Goal: Task Accomplishment & Management: Manage account settings

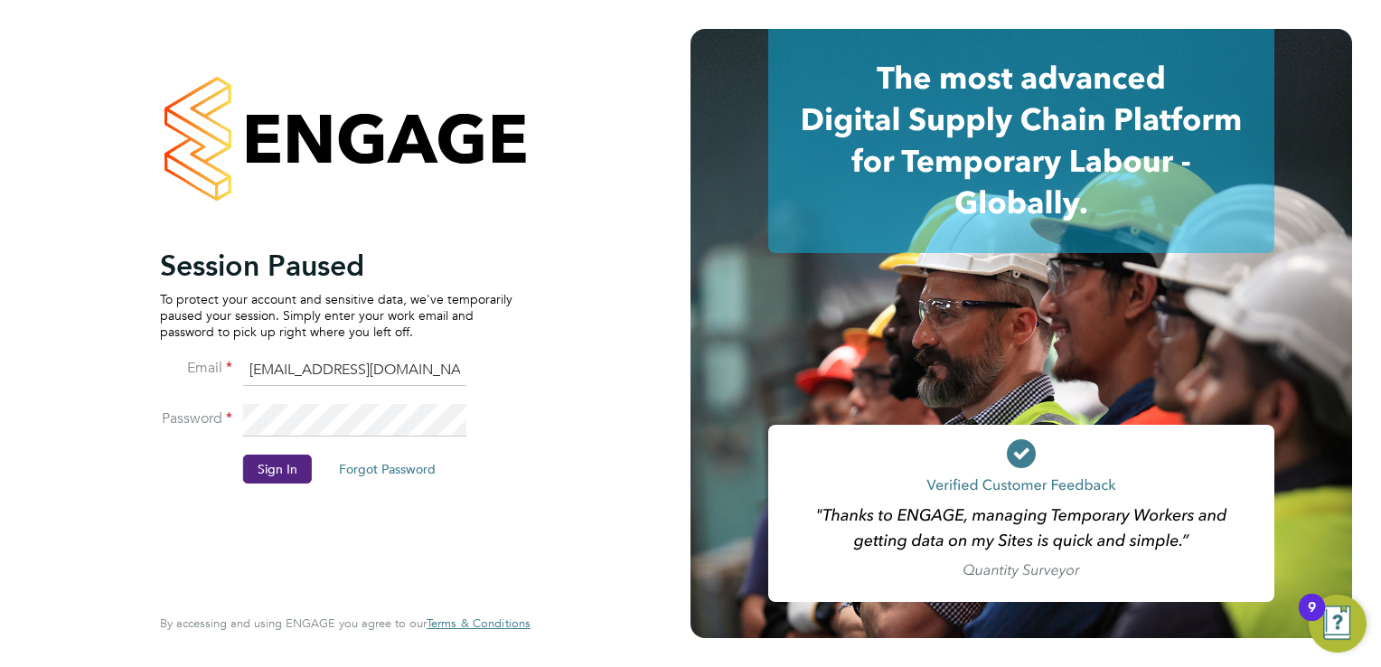
click at [398, 362] on input "ncc@pretiumresourcing.co.uk" at bounding box center [354, 370] width 223 height 33
type input "[DOMAIN_NAME][EMAIL_ADDRESS][DOMAIN_NAME]"
click at [278, 476] on button "Sign In" at bounding box center [277, 469] width 69 height 29
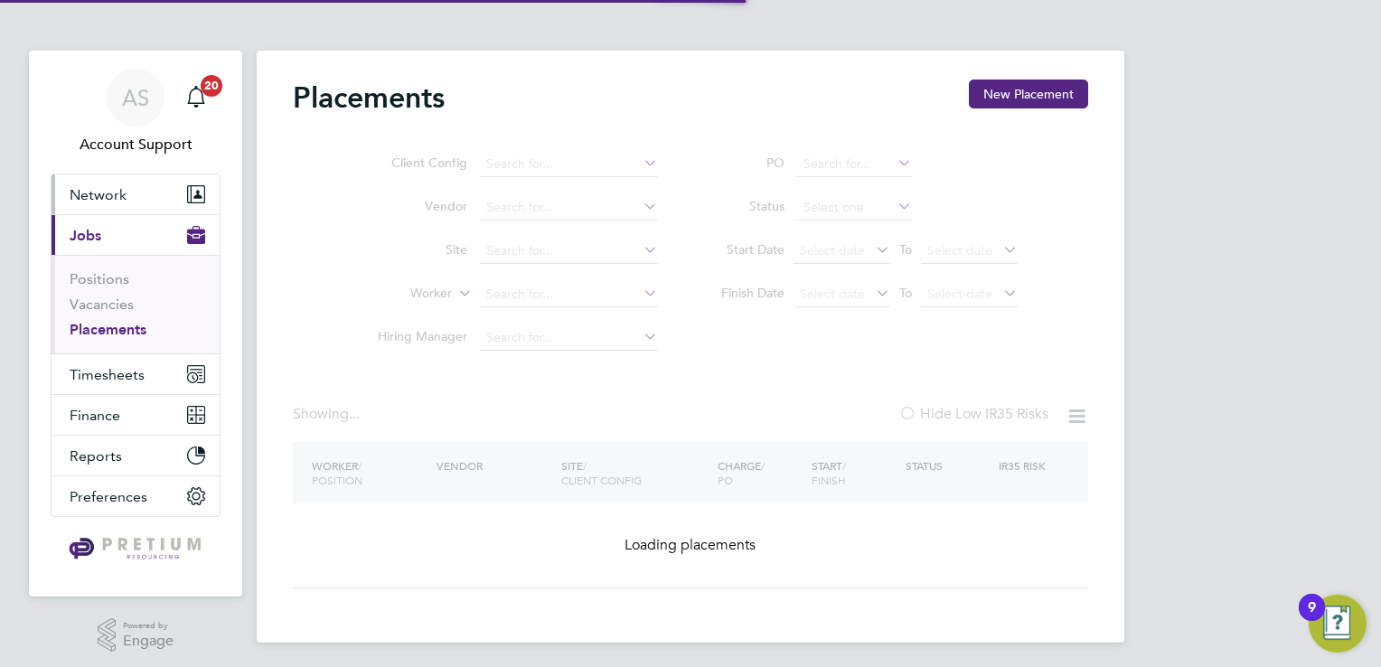
type input "Active"
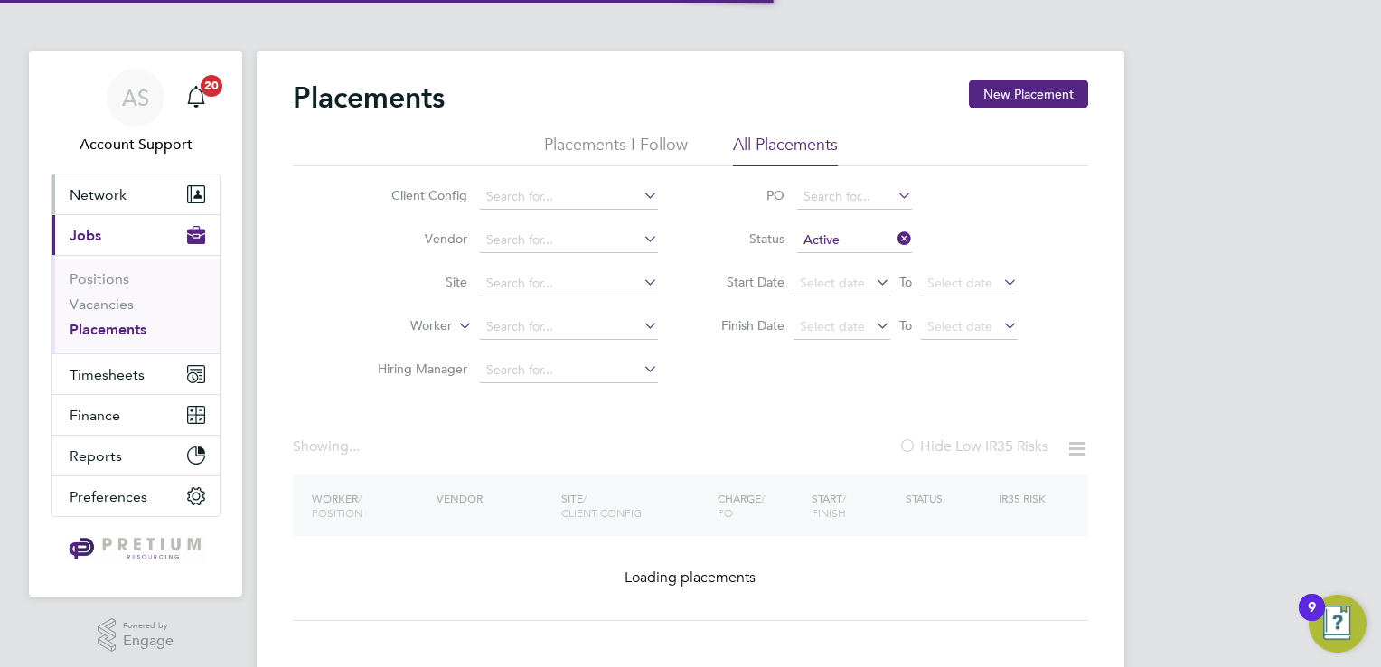
click at [112, 192] on span "Network" at bounding box center [98, 194] width 57 height 17
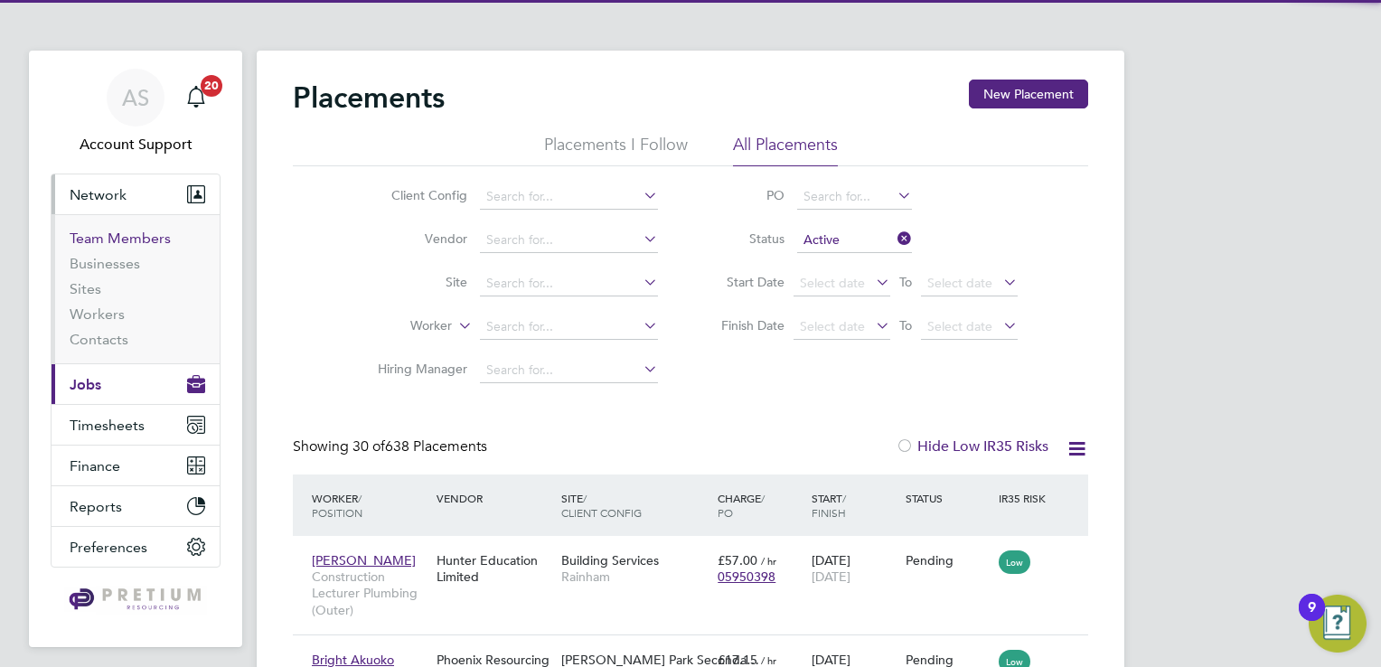
click at [120, 242] on link "Team Members" at bounding box center [120, 238] width 101 height 17
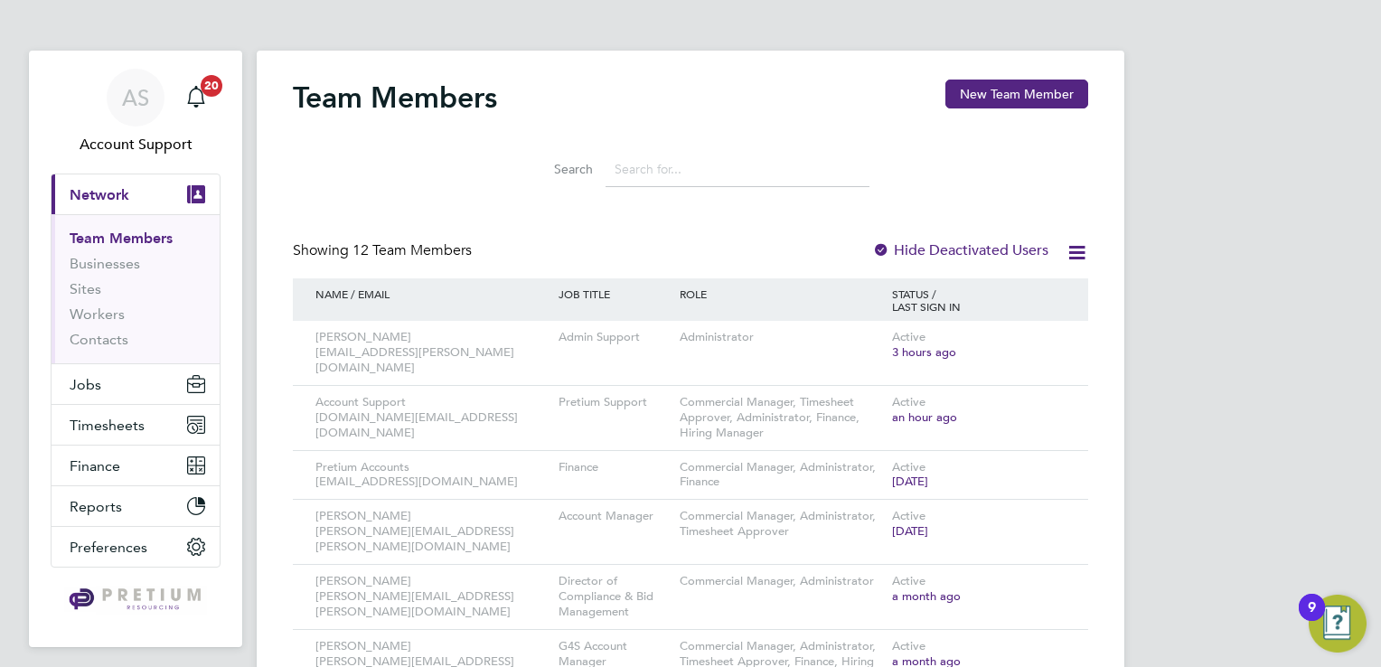
click at [878, 253] on div at bounding box center [881, 251] width 18 height 18
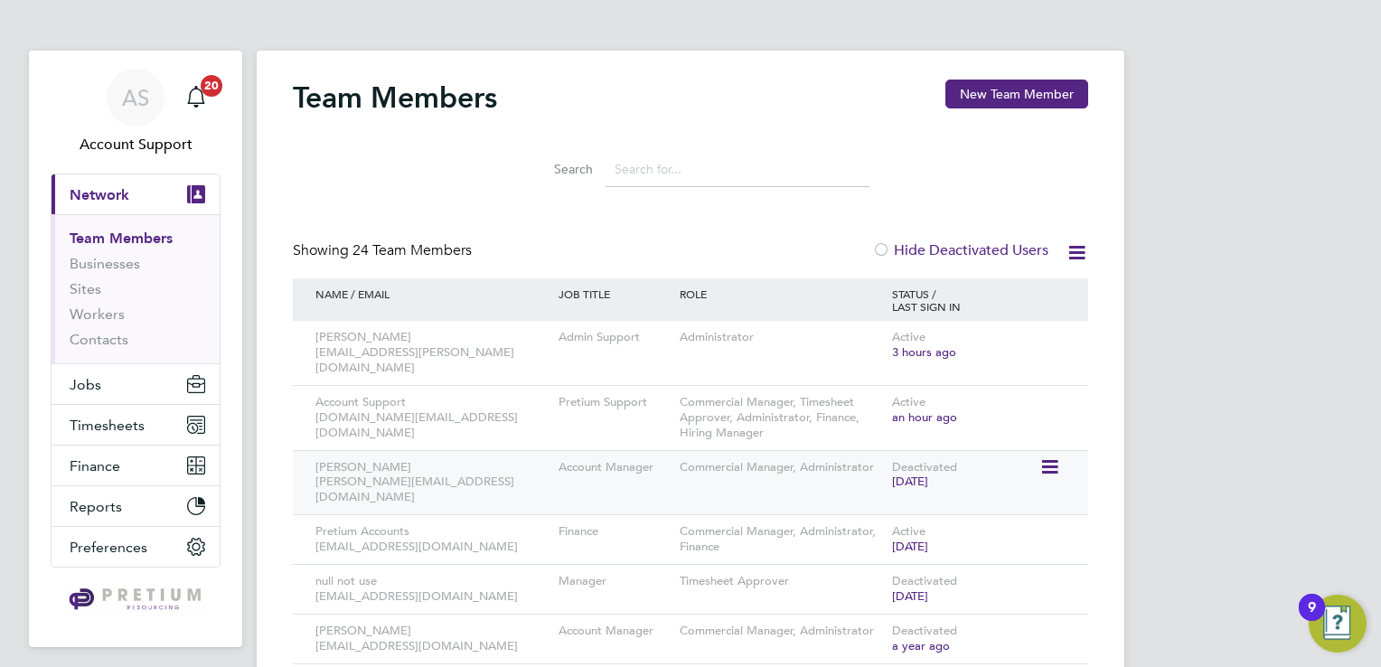
click at [1057, 457] on icon at bounding box center [1048, 467] width 18 height 22
click at [958, 251] on label "Hide Deactivated Users" at bounding box center [960, 250] width 176 height 18
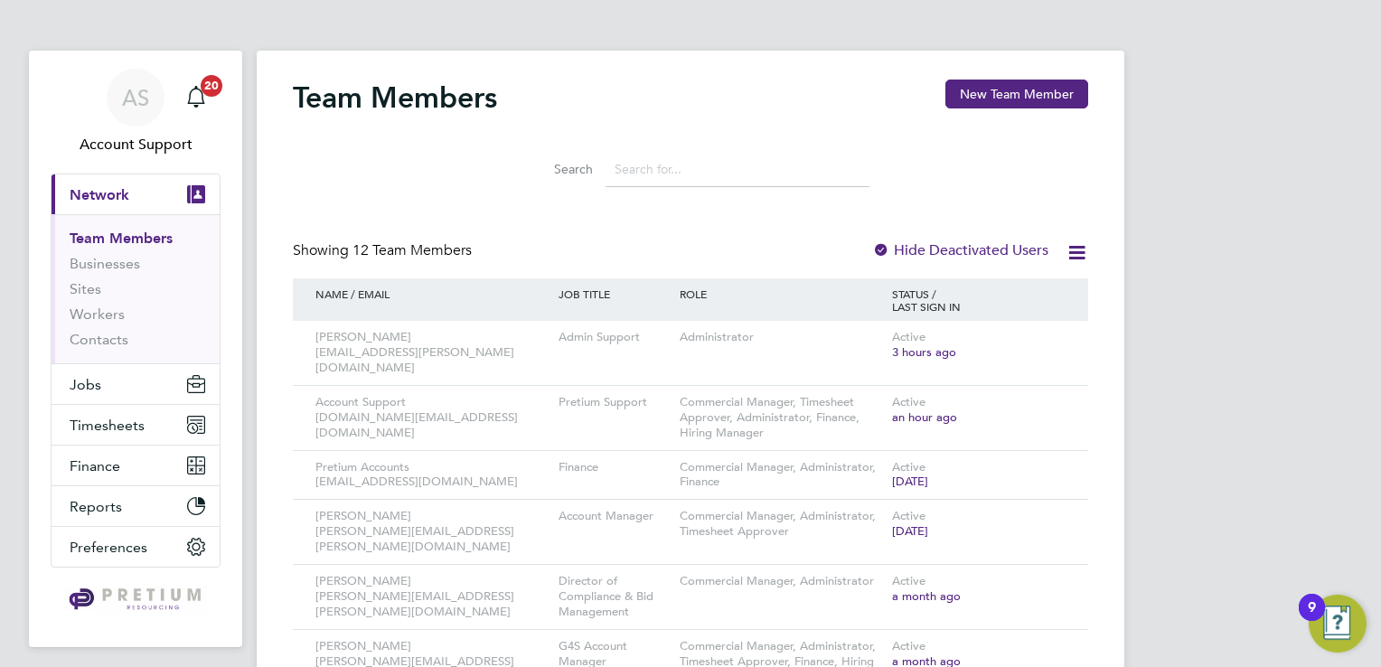
click at [949, 248] on label "Hide Deactivated Users" at bounding box center [960, 250] width 176 height 18
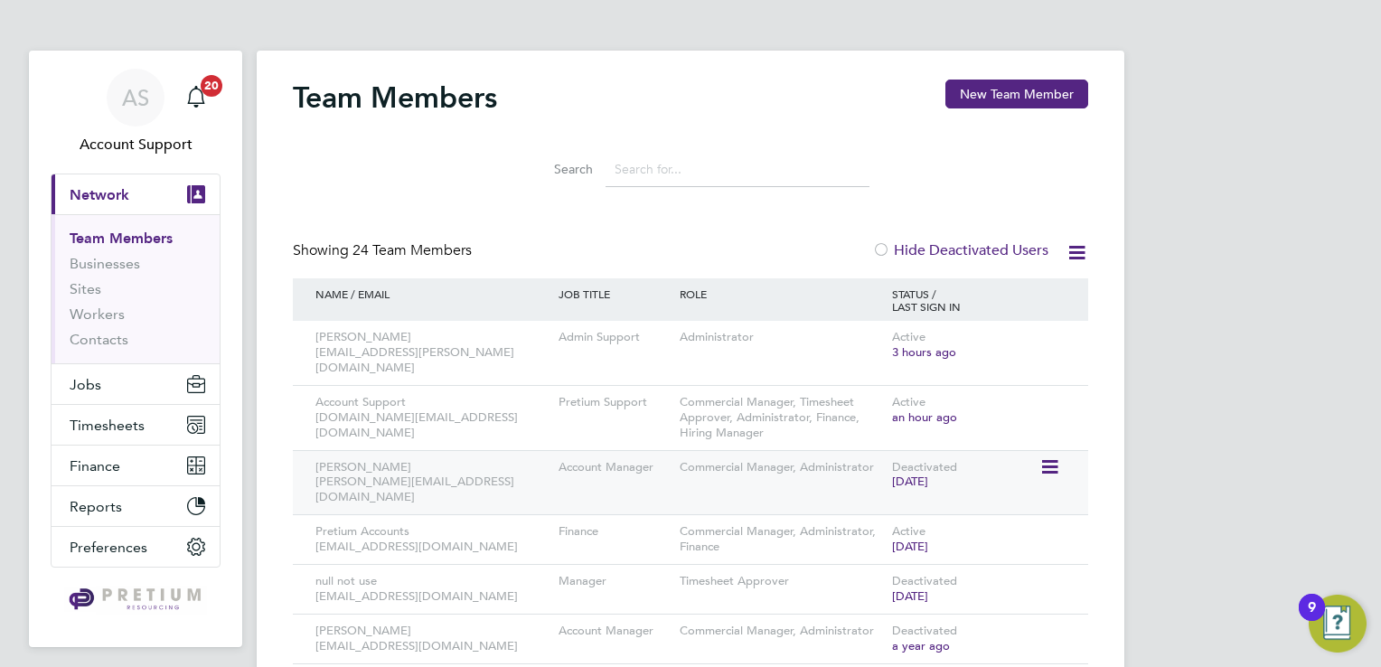
click at [1041, 456] on icon at bounding box center [1048, 467] width 18 height 22
click at [900, 251] on label "Hide Deactivated Users" at bounding box center [960, 250] width 176 height 18
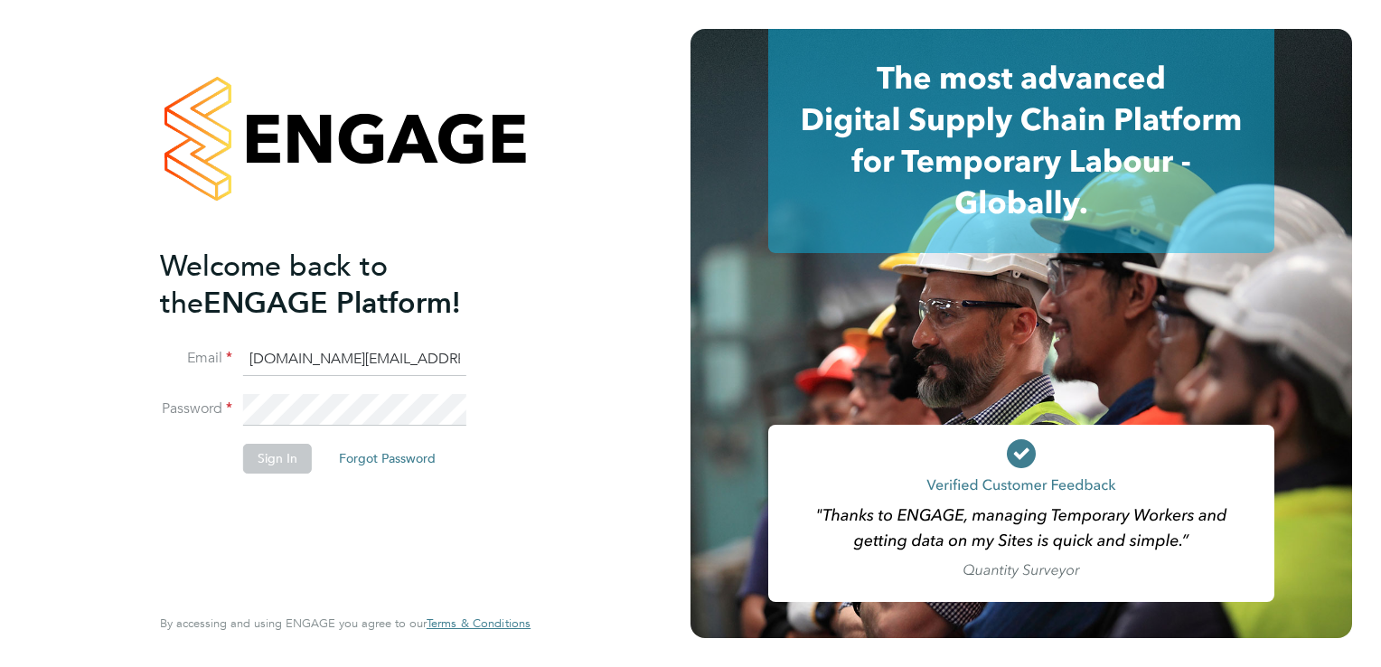
click at [307, 370] on input "[DOMAIN_NAME][EMAIL_ADDRESS][DOMAIN_NAME]" at bounding box center [354, 359] width 223 height 33
type input "ncc@pretiumresourcing.co.uk"
click at [264, 452] on button "Sign In" at bounding box center [277, 458] width 69 height 29
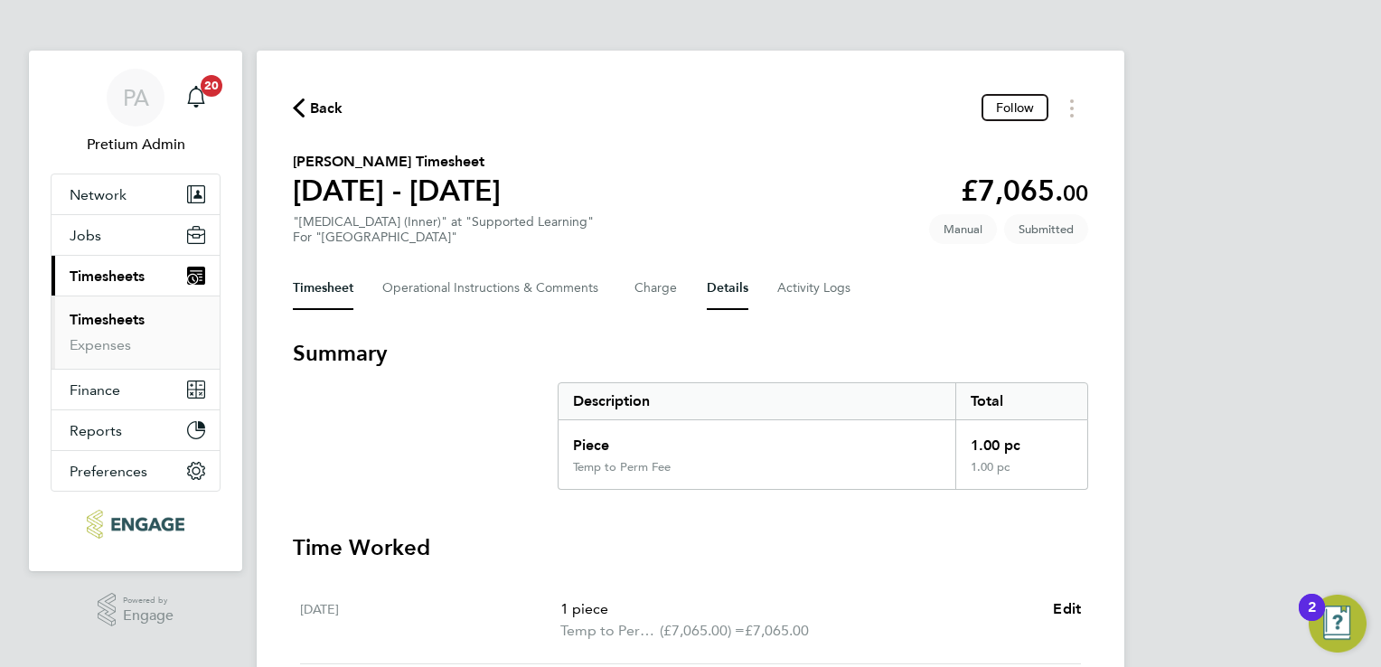
click at [723, 283] on button "Details" at bounding box center [728, 288] width 42 height 43
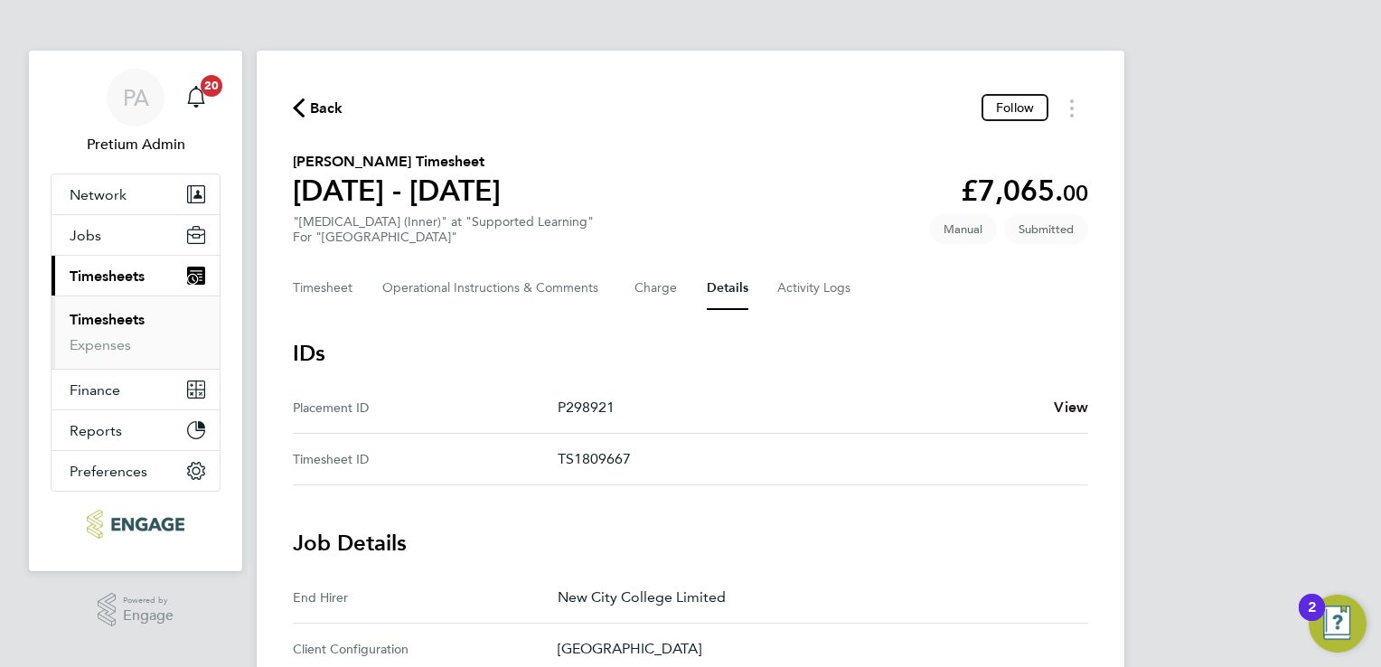
click at [1077, 413] on span "View" at bounding box center [1071, 407] width 34 height 17
click at [327, 280] on button "Timesheet" at bounding box center [323, 288] width 61 height 43
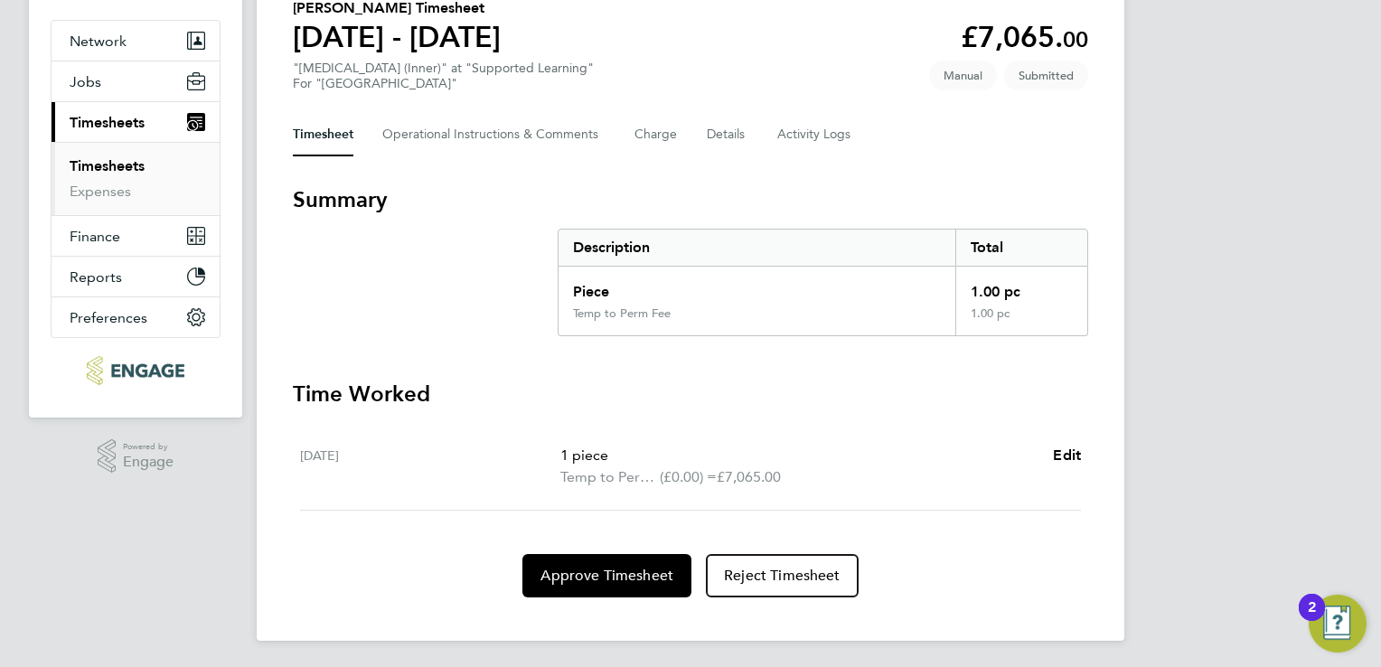
scroll to position [155, 0]
click at [606, 577] on span "Approve Timesheet" at bounding box center [606, 575] width 133 height 18
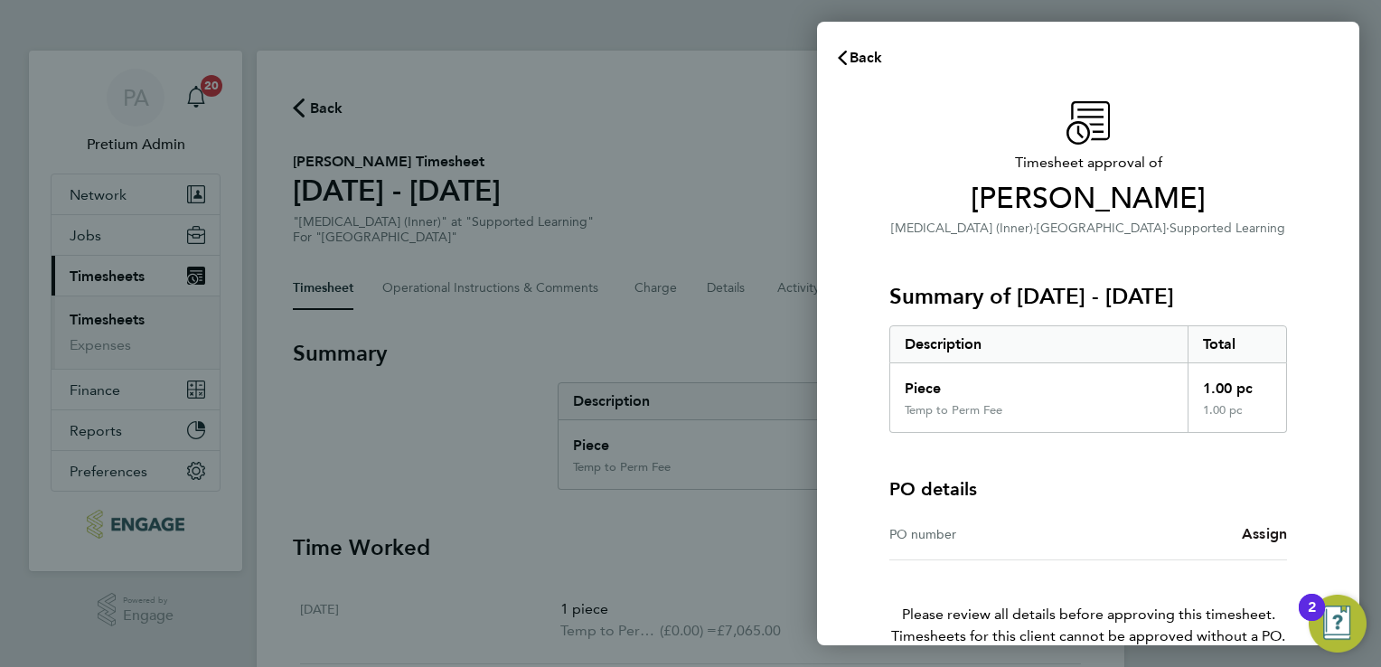
click at [1264, 533] on span "Assign" at bounding box center [1264, 533] width 45 height 17
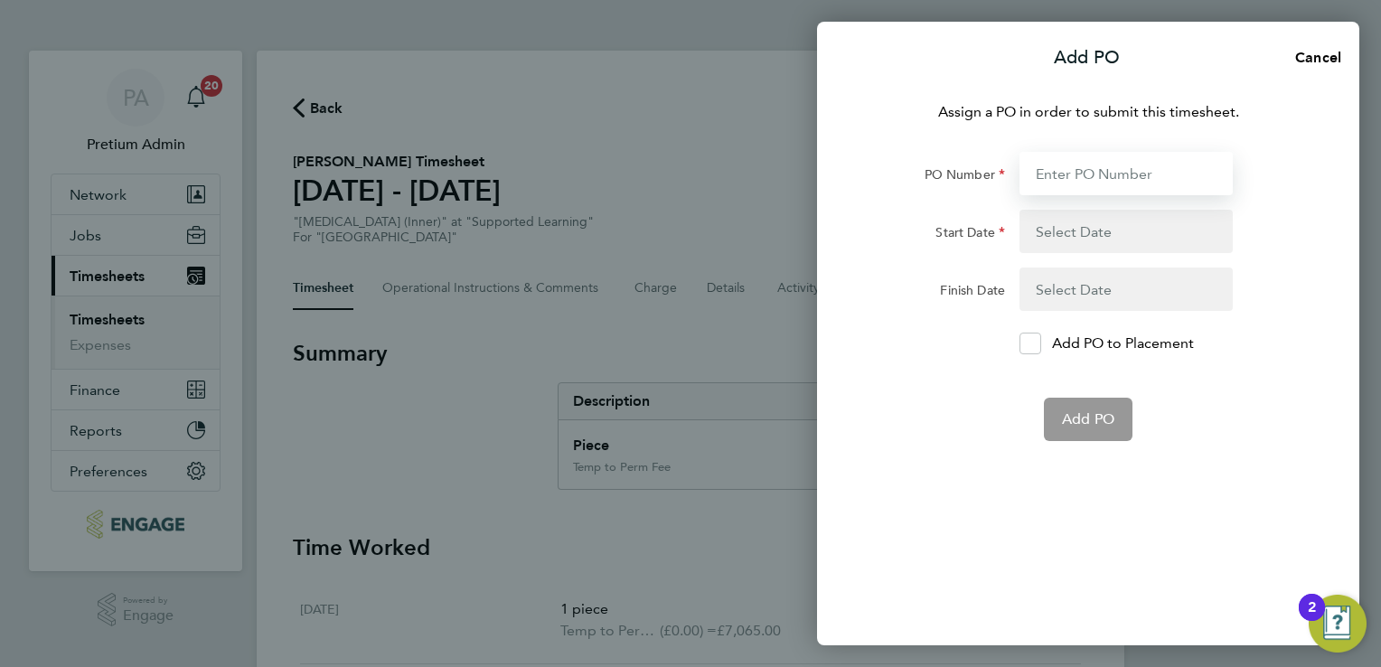
click at [1094, 183] on input "PO Number" at bounding box center [1125, 173] width 213 height 43
type input "05950398"
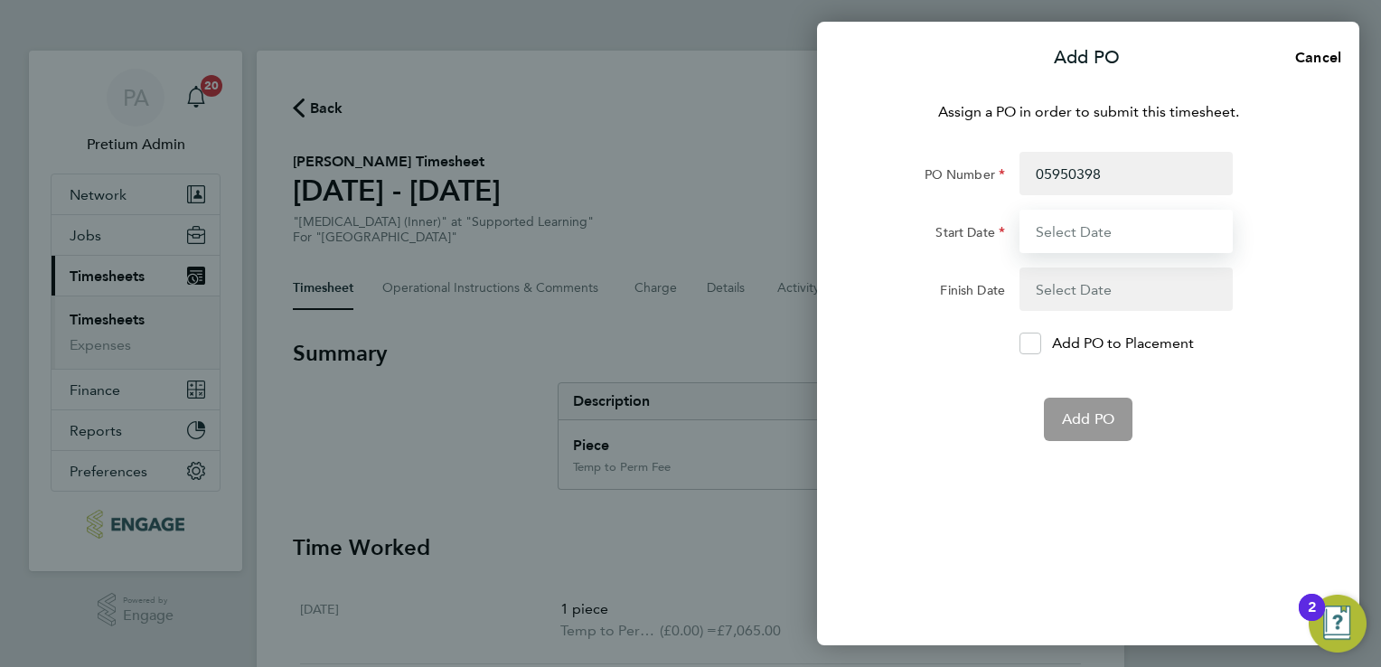
type input "01 Aug 25"
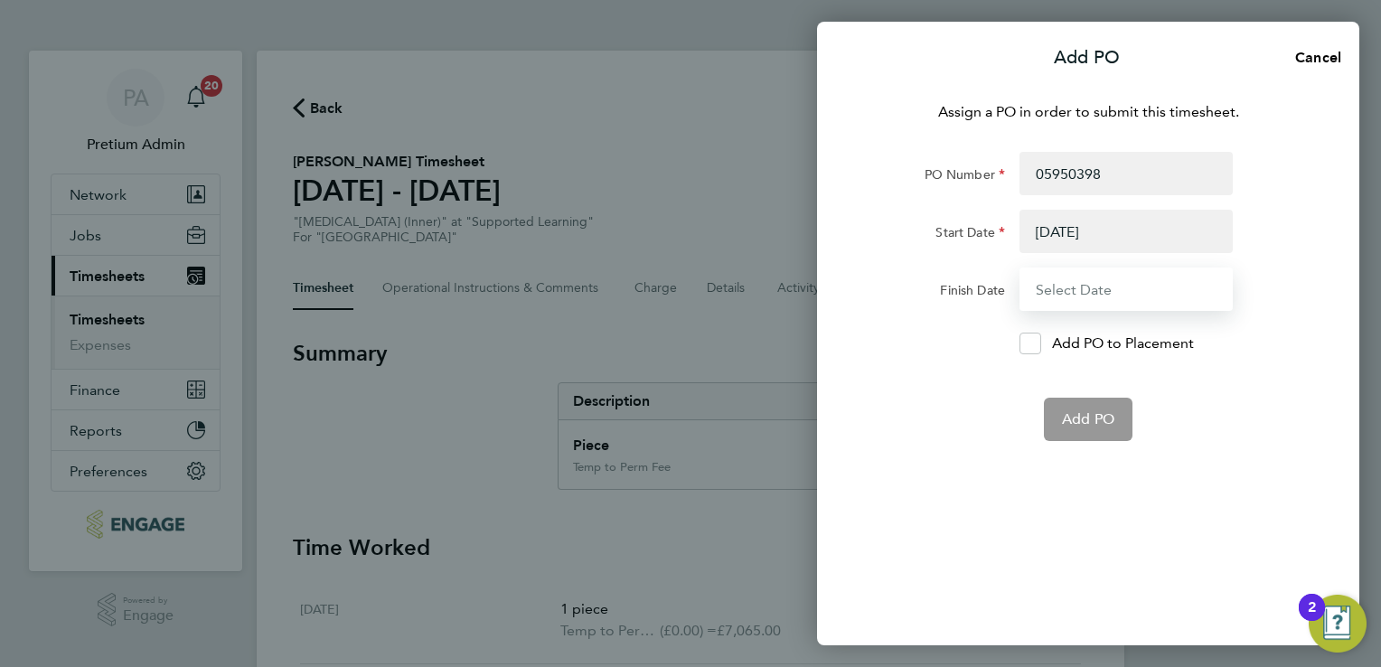
type input "31 Jul 26"
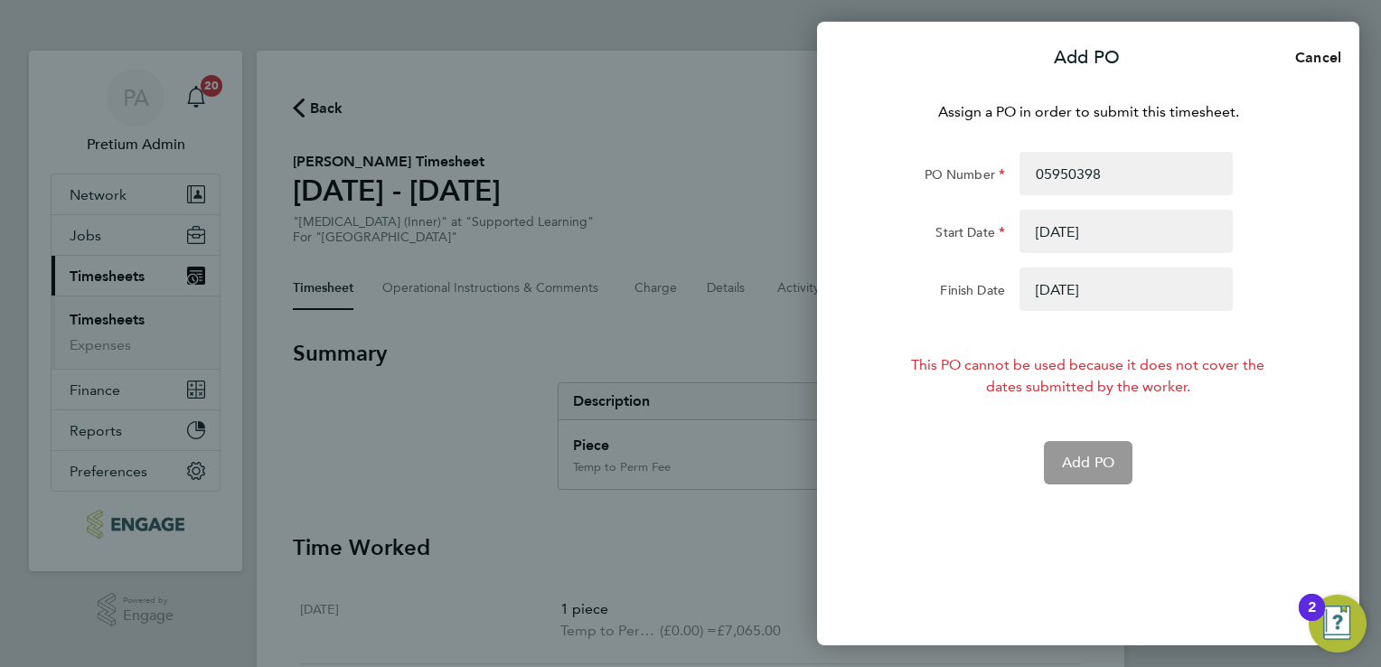
click at [1320, 57] on span "Cancel" at bounding box center [1315, 57] width 52 height 17
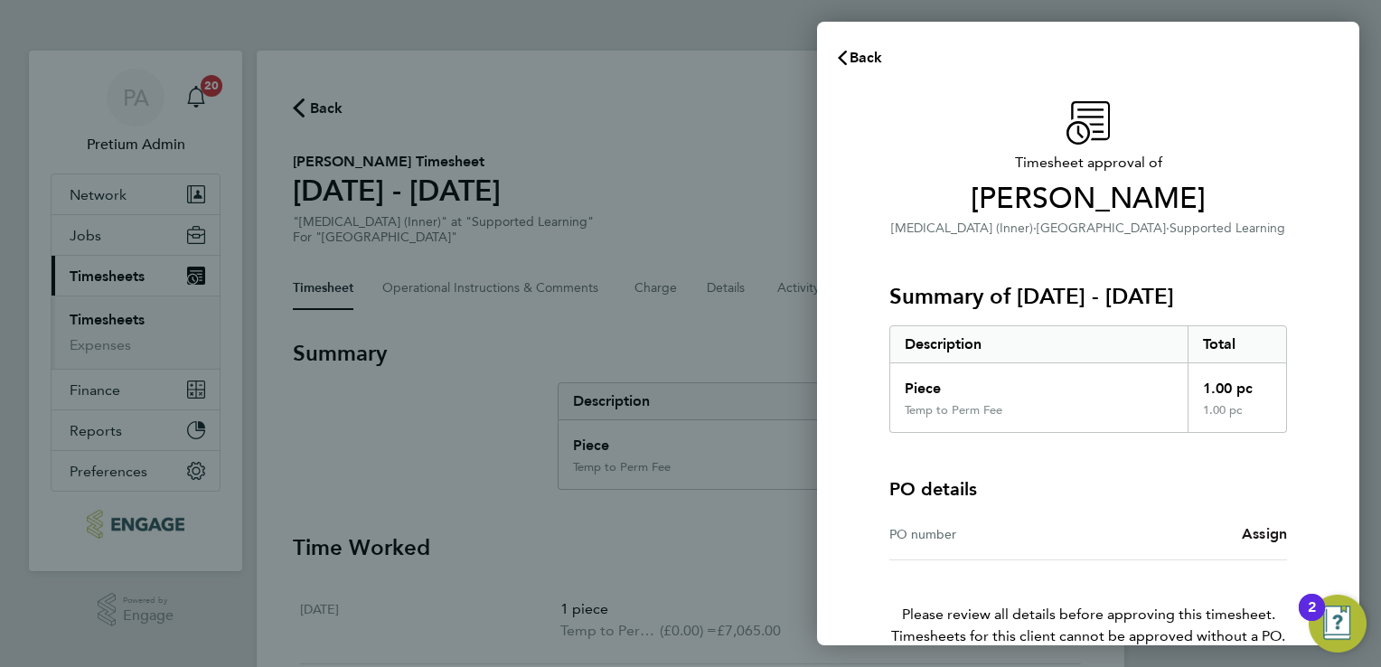
click at [1263, 527] on span "Assign" at bounding box center [1264, 533] width 45 height 17
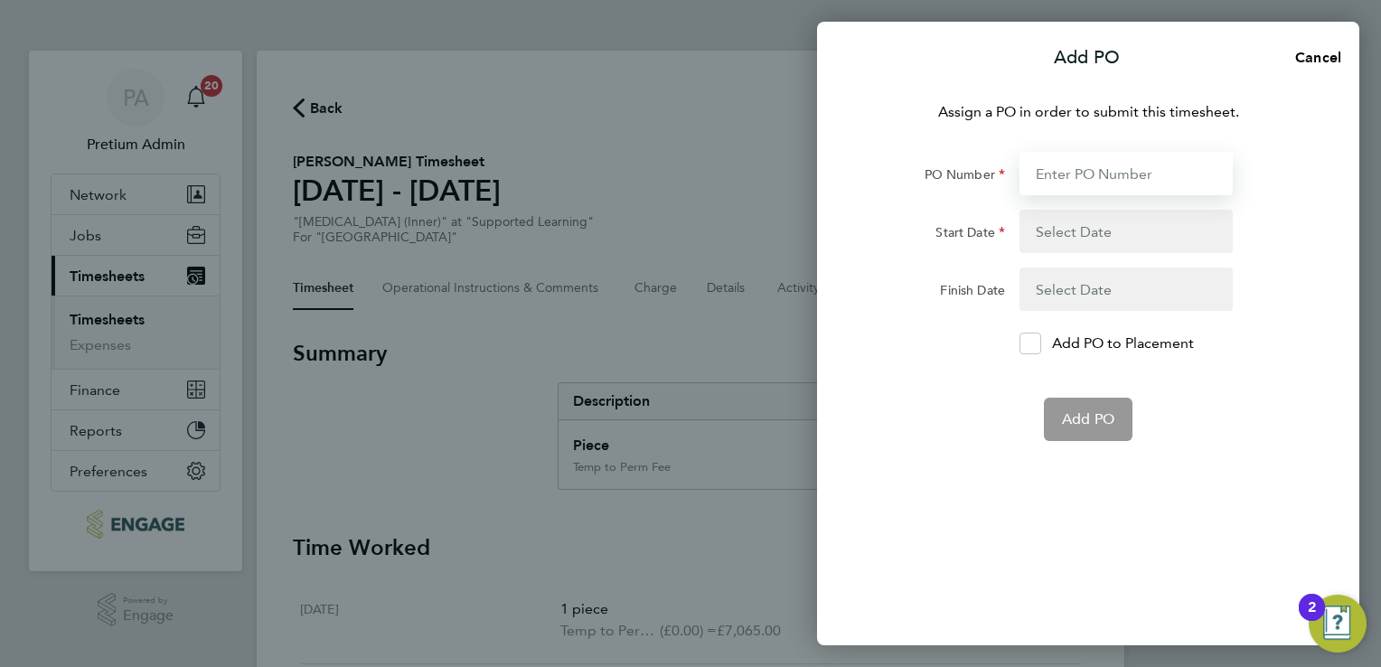
click at [1124, 166] on input "PO Number" at bounding box center [1125, 173] width 213 height 43
paste input "0594444226"
type input "05944442"
type input "26 Aug 24"
type input "31 Jul 25"
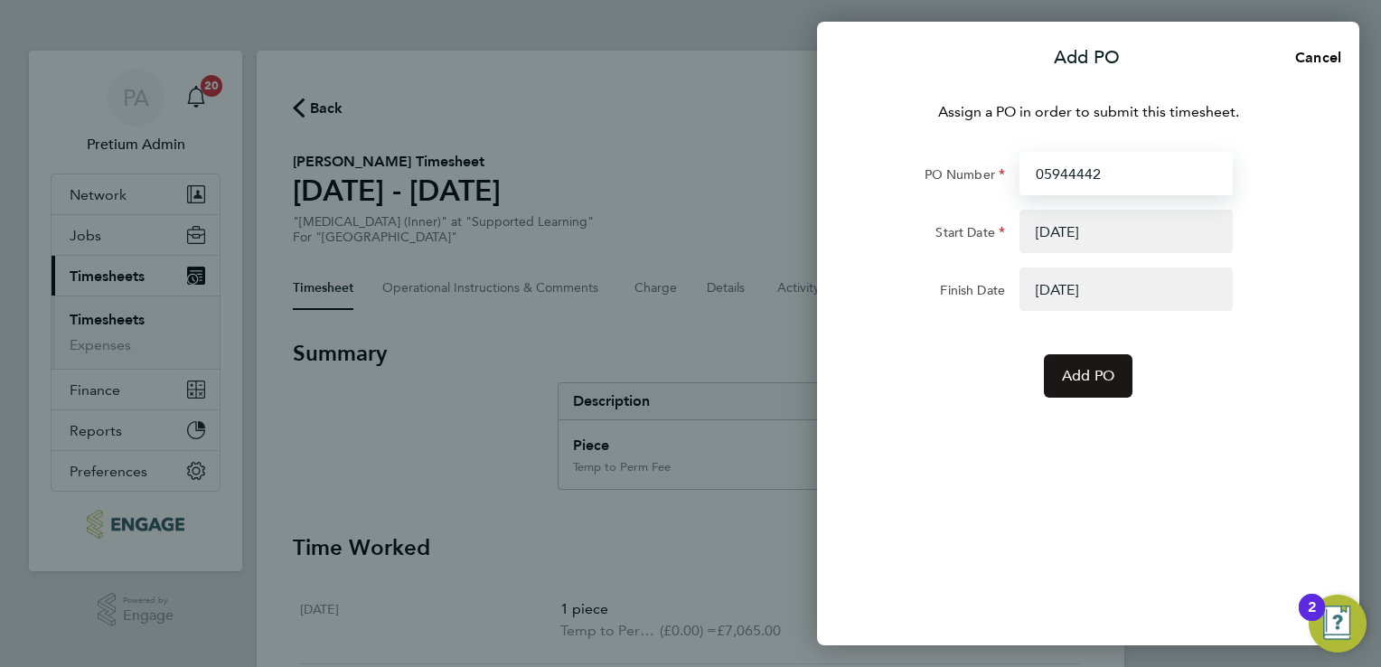
type input "05944442"
click at [1097, 382] on span "Add PO" at bounding box center [1088, 376] width 52 height 18
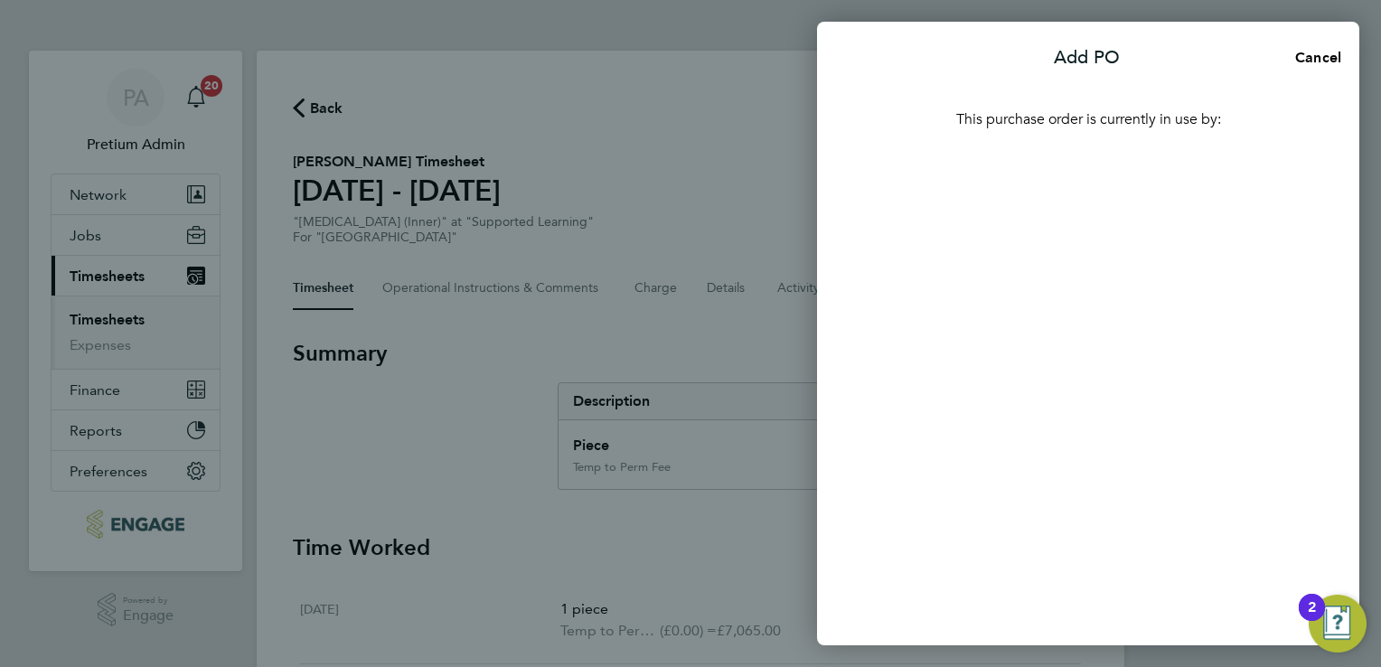
click at [1102, 403] on div "This purchase order is currently in use by:" at bounding box center [1088, 363] width 542 height 566
drag, startPoint x: 1102, startPoint y: 403, endPoint x: 1047, endPoint y: 327, distance: 93.8
click at [1047, 327] on div "This purchase order is currently in use by:" at bounding box center [1088, 363] width 542 height 566
click at [1077, 292] on div "This purchase order is currently in use by:" at bounding box center [1088, 363] width 542 height 566
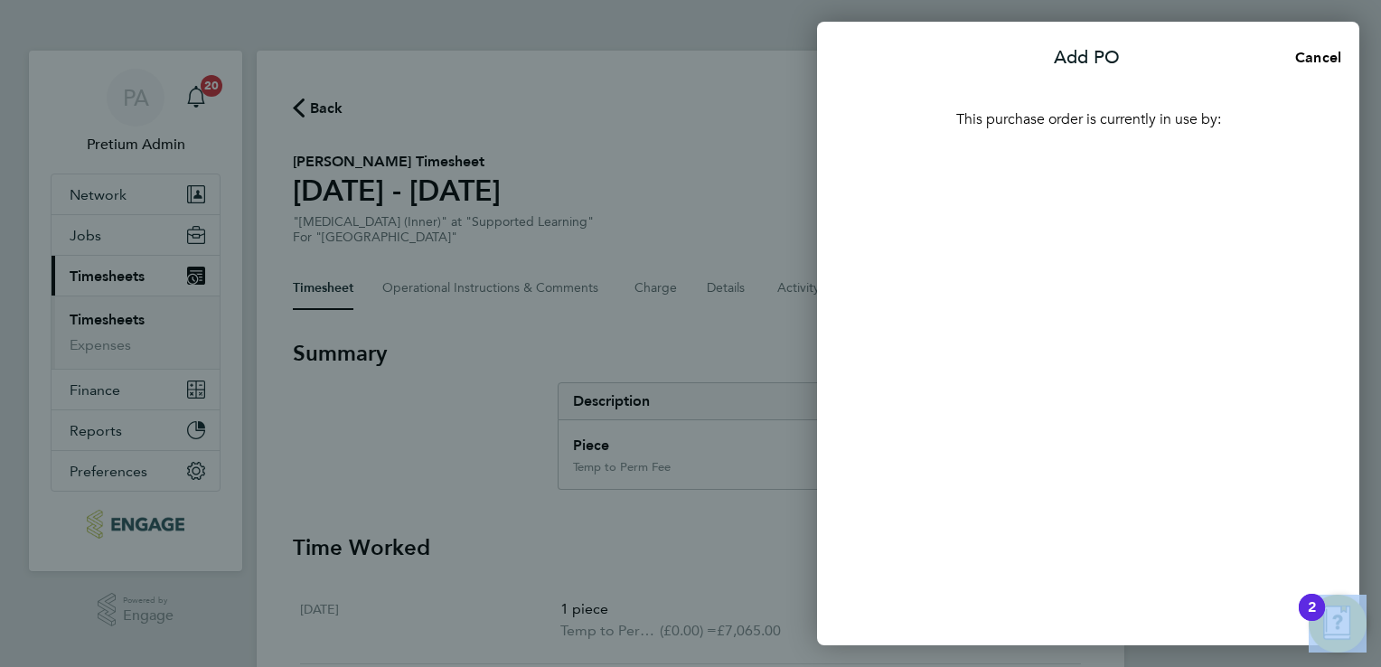
click at [1077, 295] on div "This purchase order is currently in use by:" at bounding box center [1088, 363] width 542 height 566
click at [1079, 302] on div "This purchase order is currently in use by:" at bounding box center [1088, 363] width 542 height 566
click at [1079, 305] on div "This purchase order is currently in use by:" at bounding box center [1088, 363] width 542 height 566
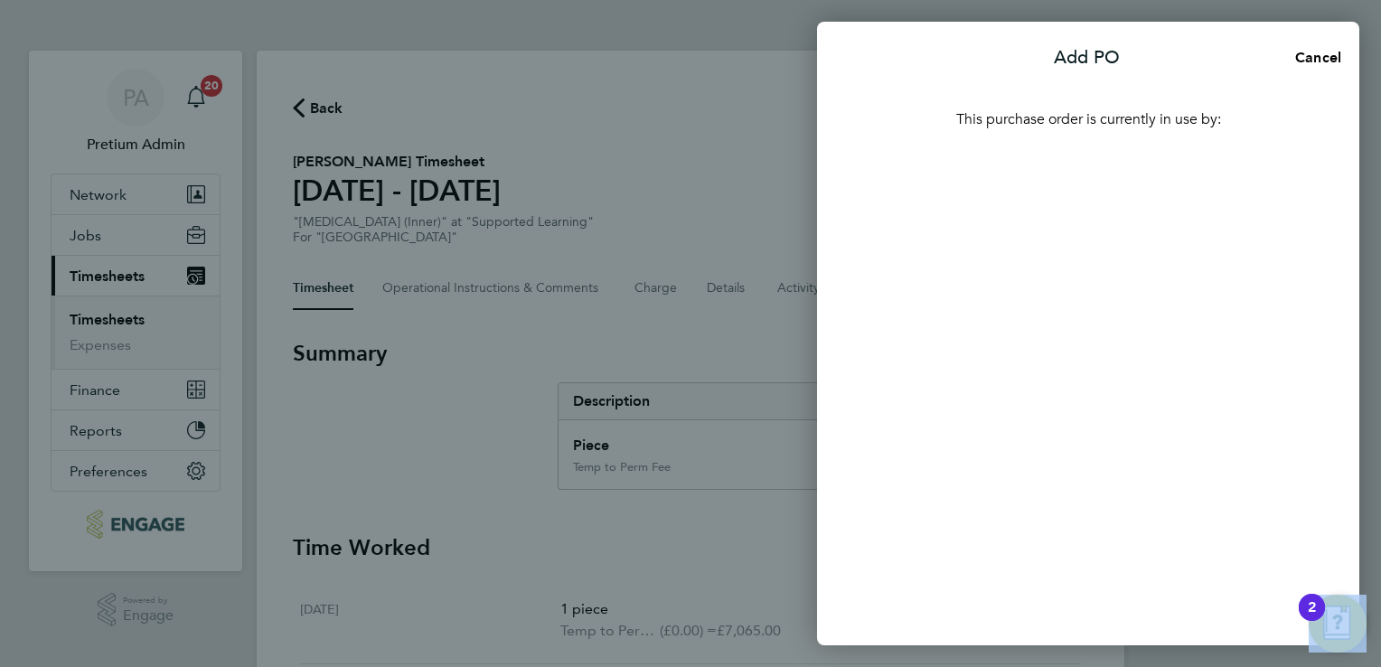
click at [1079, 305] on div "This purchase order is currently in use by:" at bounding box center [1088, 363] width 542 height 566
click at [1094, 366] on div "This purchase order is currently in use by:" at bounding box center [1088, 363] width 542 height 566
click at [1308, 70] on button "Cancel" at bounding box center [1312, 58] width 93 height 36
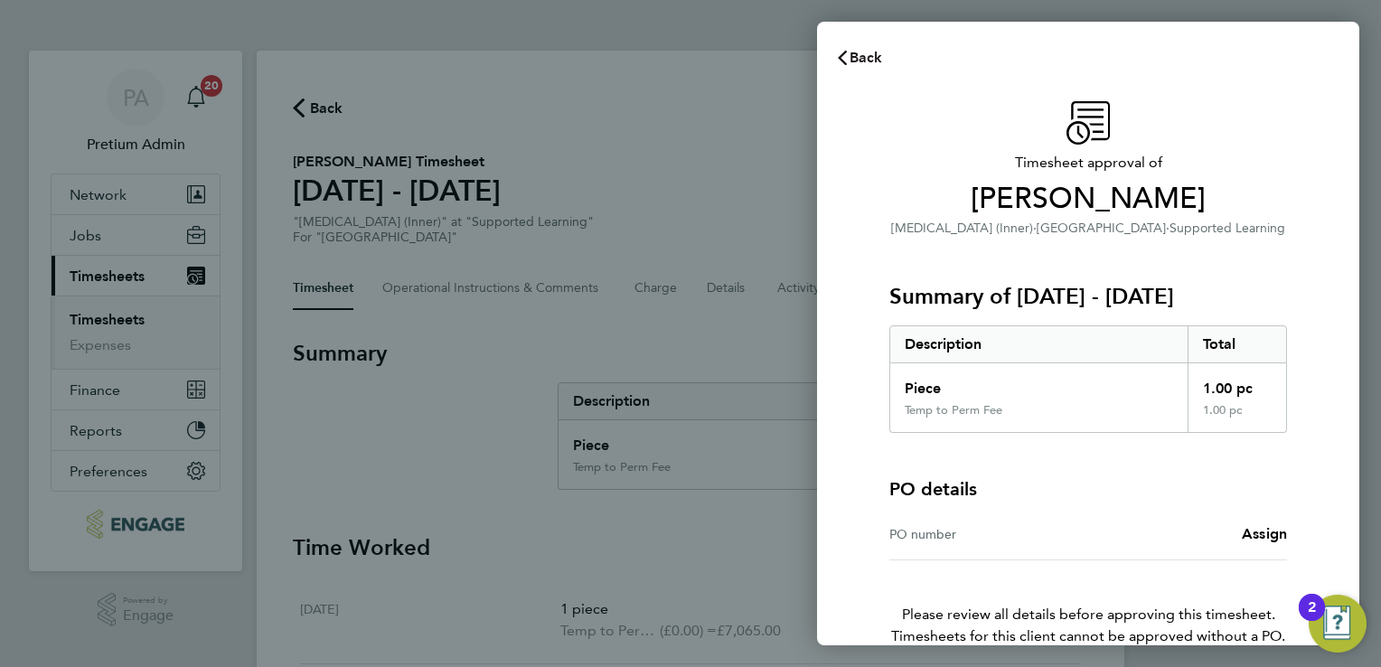
click at [844, 61] on icon "button" at bounding box center [842, 58] width 9 height 14
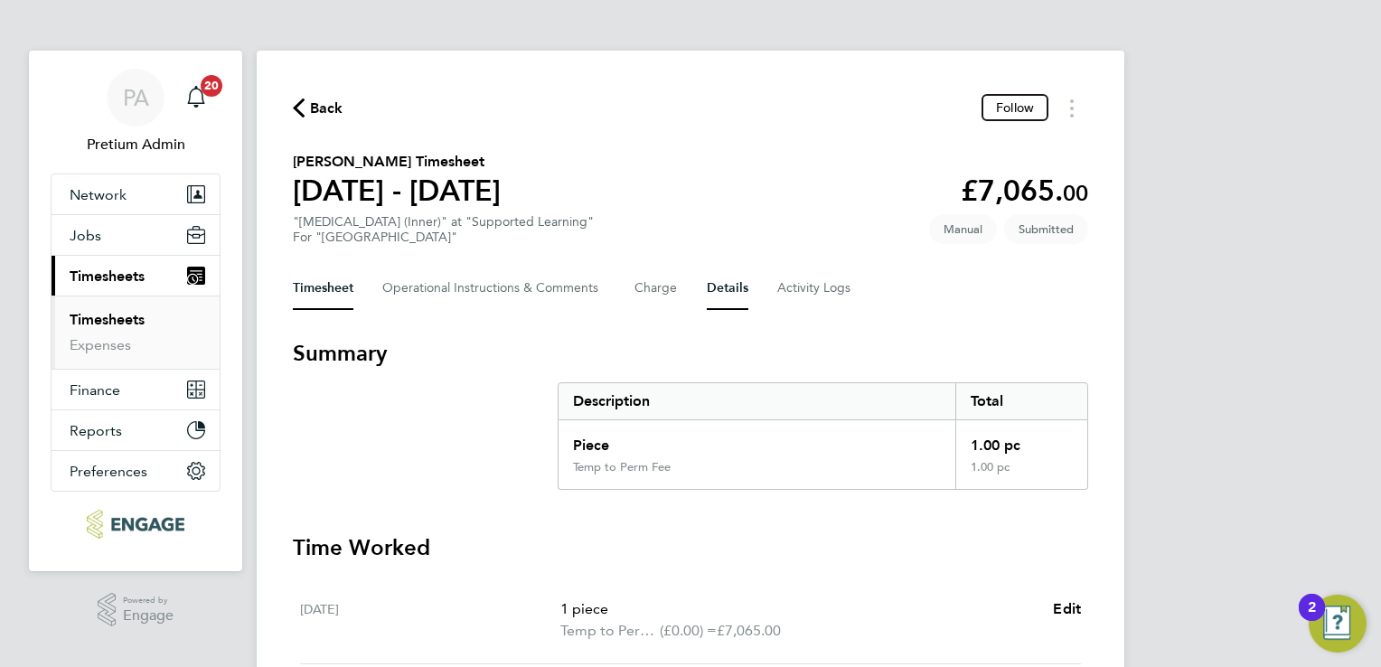
click at [718, 293] on button "Details" at bounding box center [728, 288] width 42 height 43
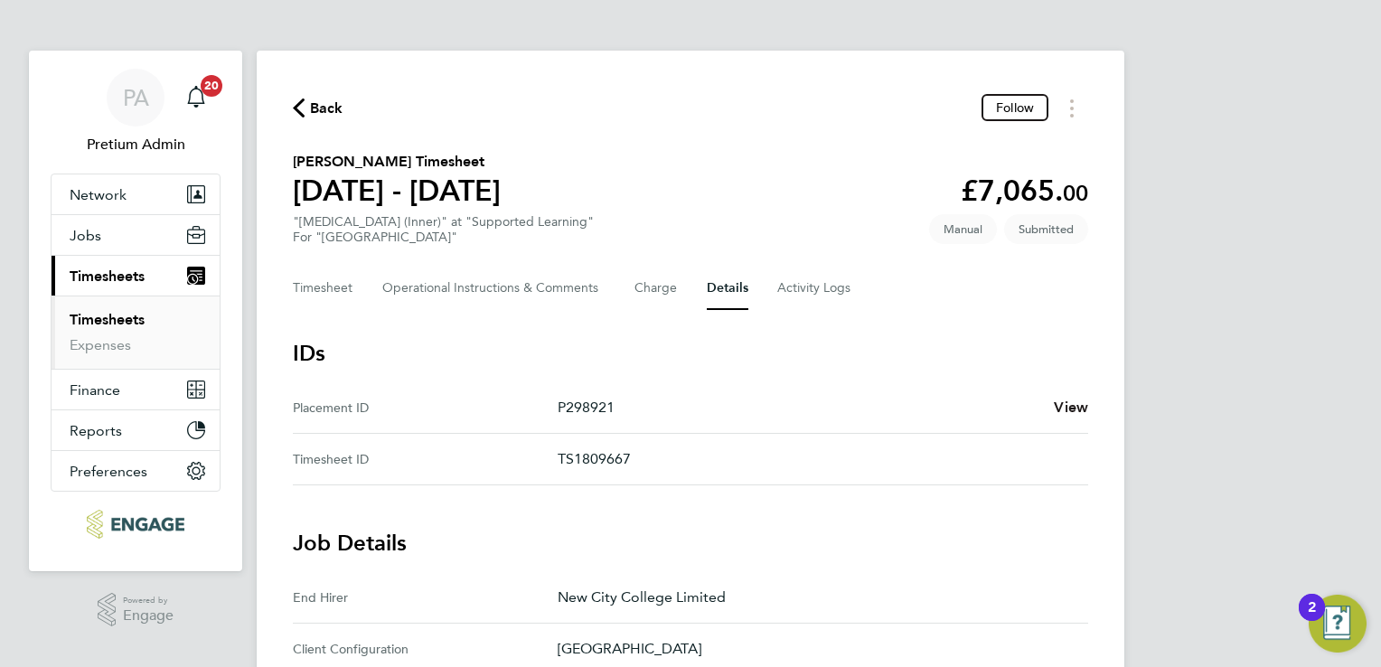
click at [1057, 403] on span "View" at bounding box center [1071, 407] width 34 height 17
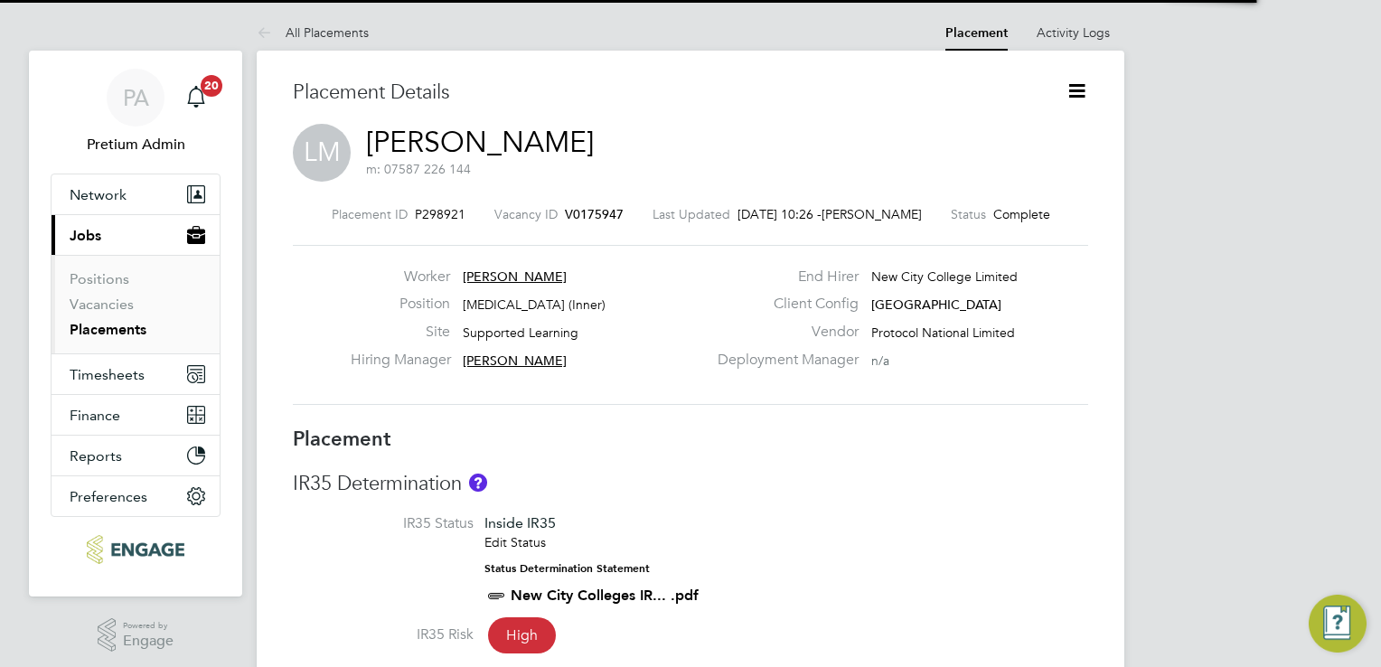
click at [1084, 93] on icon at bounding box center [1076, 91] width 23 height 23
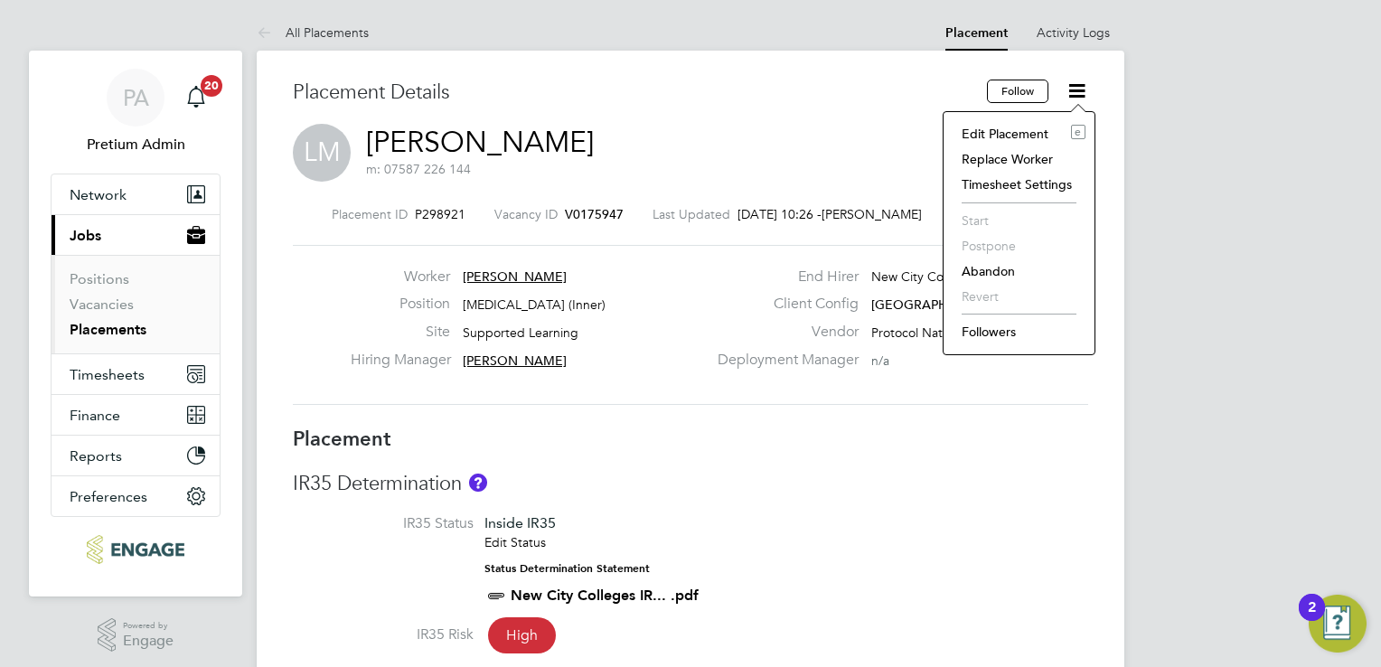
click at [1008, 133] on li "Edit Placement e" at bounding box center [1018, 133] width 133 height 25
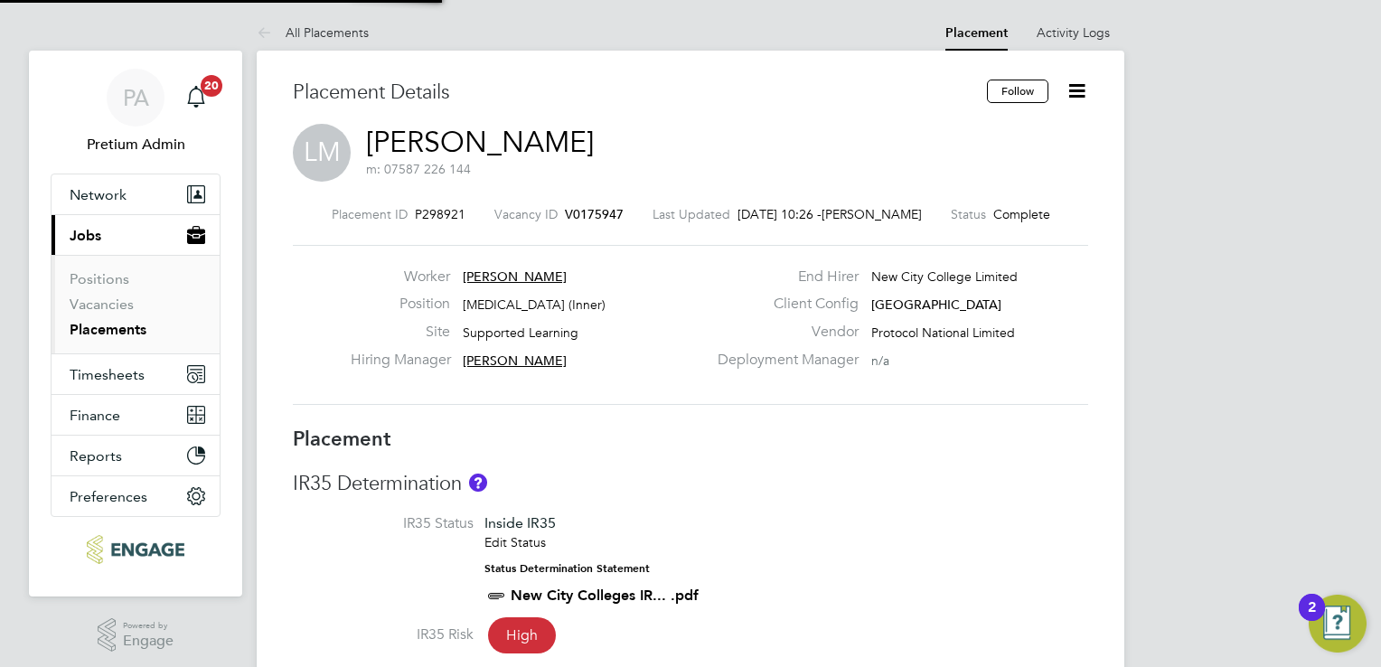
type input "Victoria Ticehurst"
type input "14 Jul 2025"
type input "09:00"
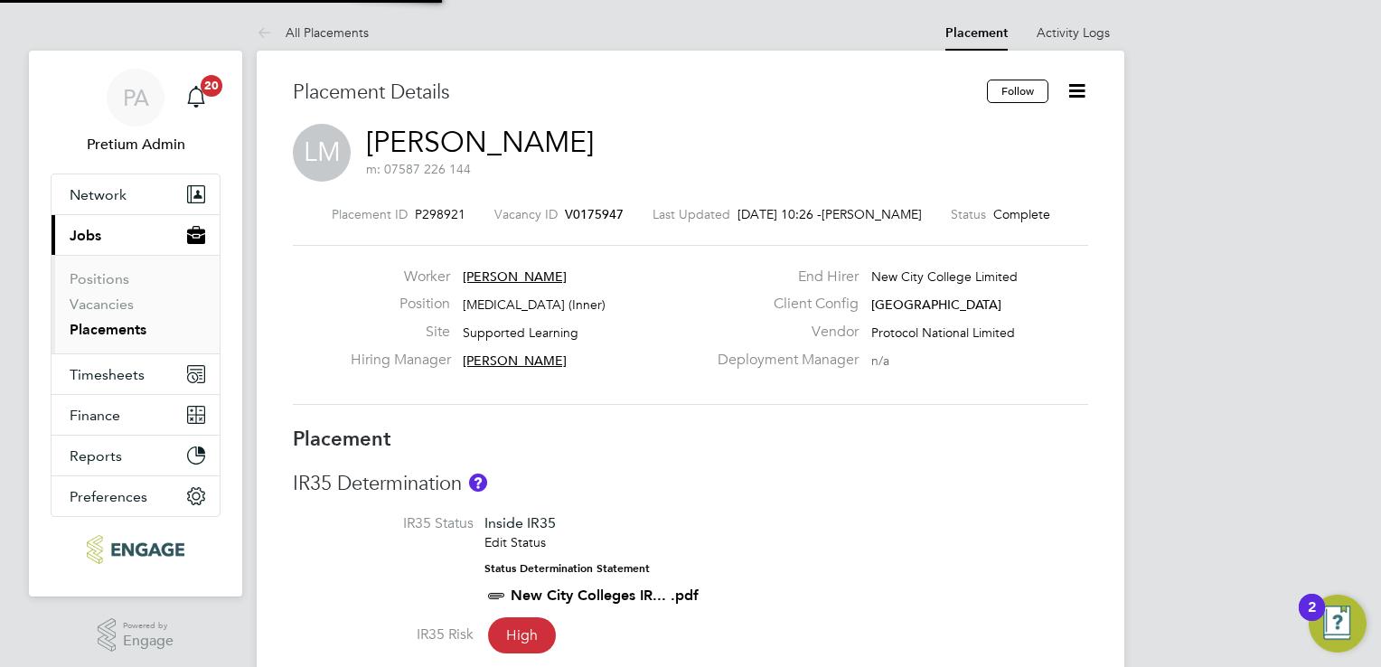
type input "17:00"
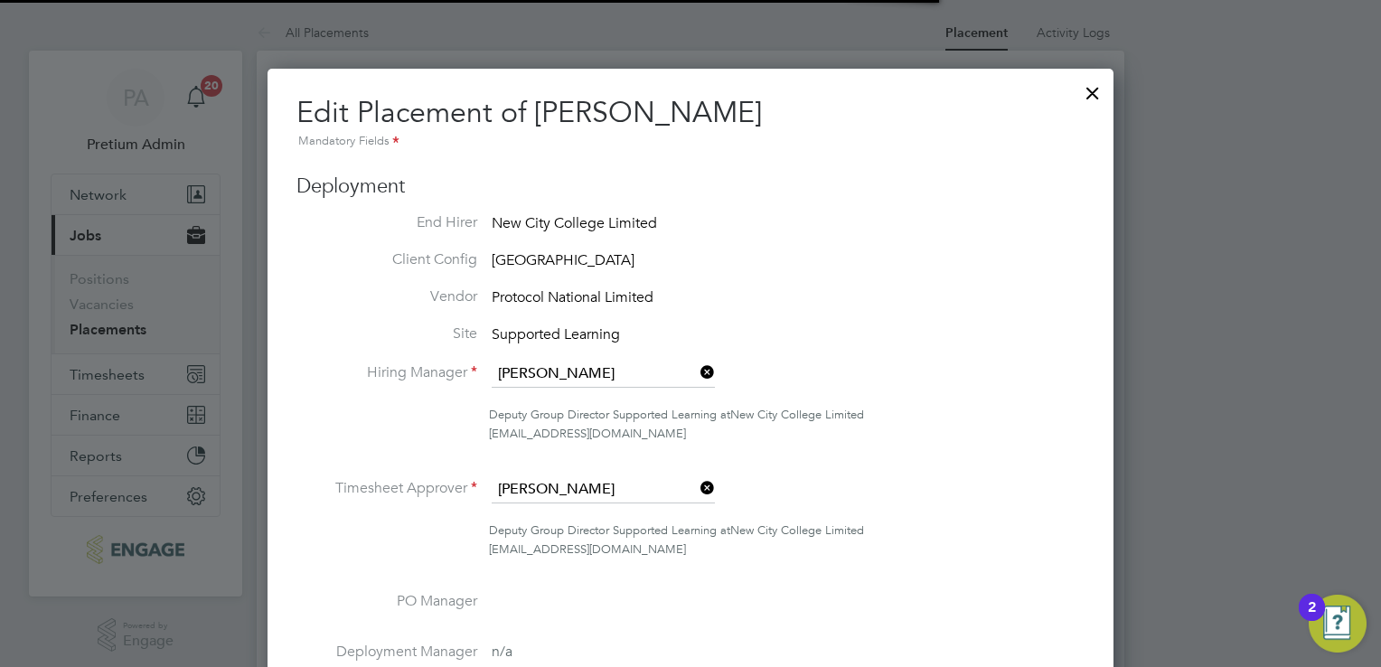
scroll to position [9, 9]
click at [843, 381] on li "Hiring Manager Victoria Ticehurst" at bounding box center [690, 383] width 788 height 45
click at [1082, 101] on div at bounding box center [1092, 88] width 33 height 33
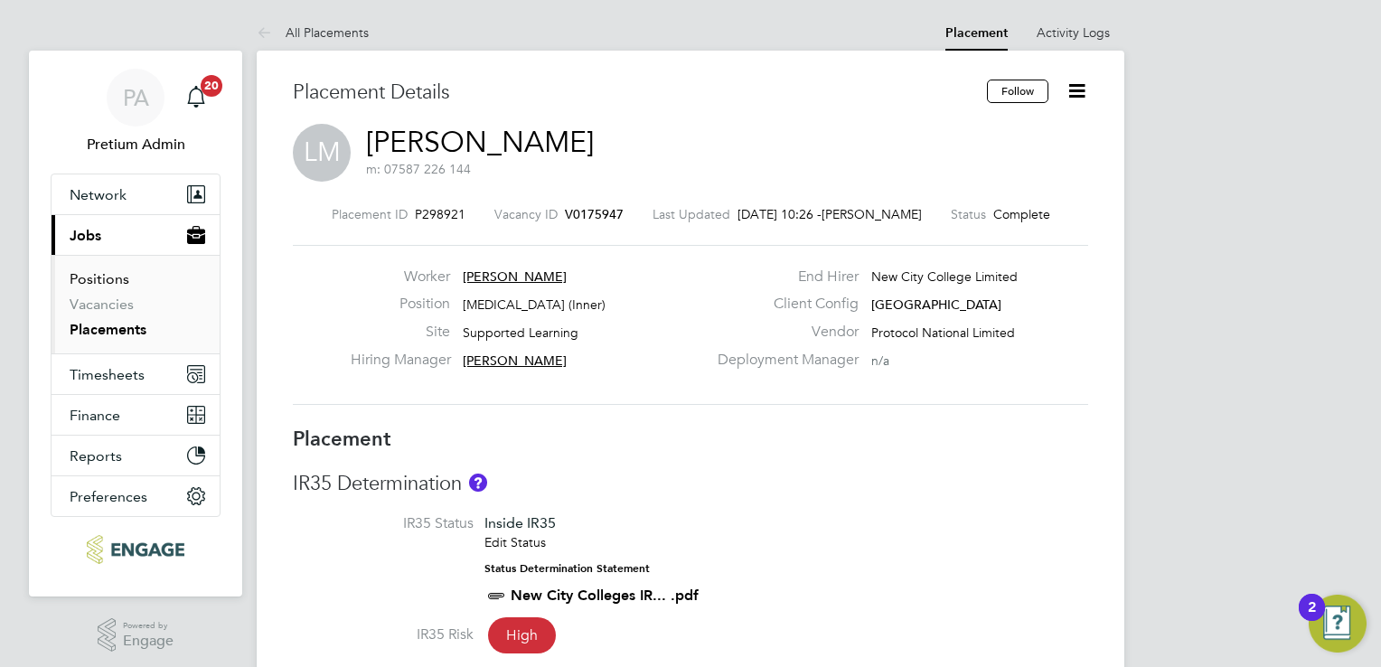
click at [117, 284] on link "Positions" at bounding box center [100, 278] width 60 height 17
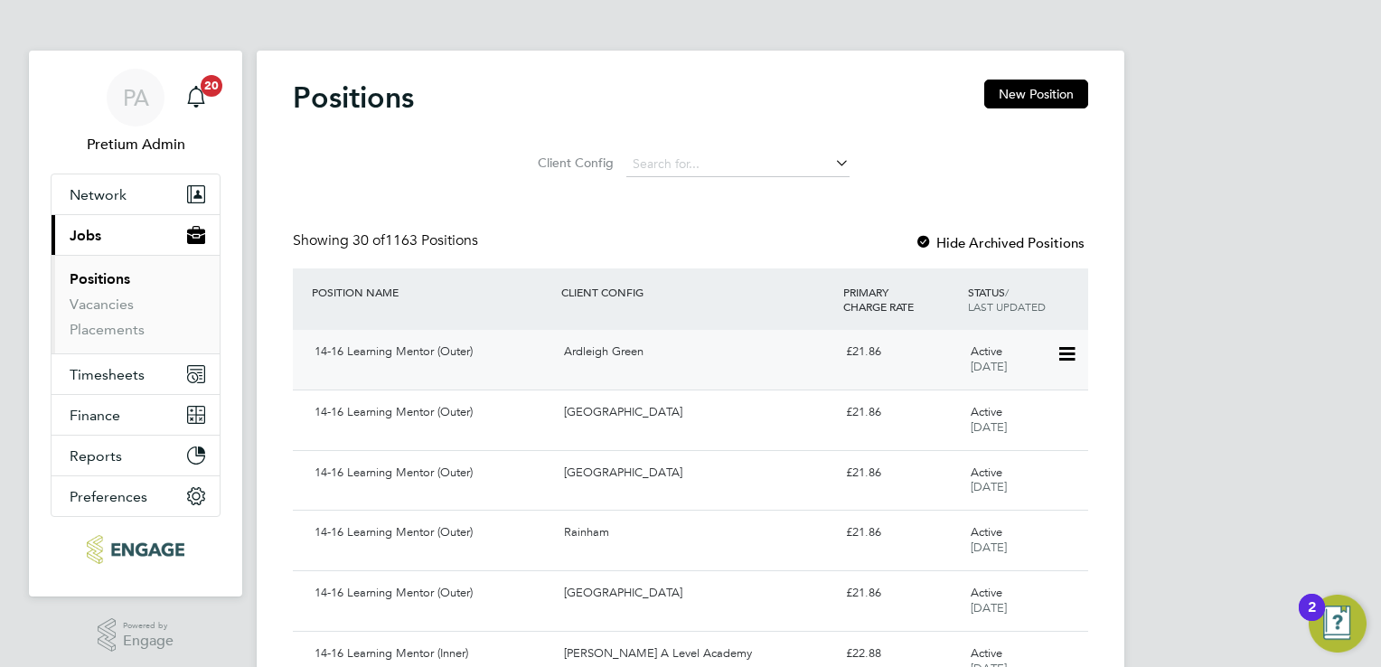
click at [677, 363] on div "Ardleigh Green" at bounding box center [697, 352] width 281 height 30
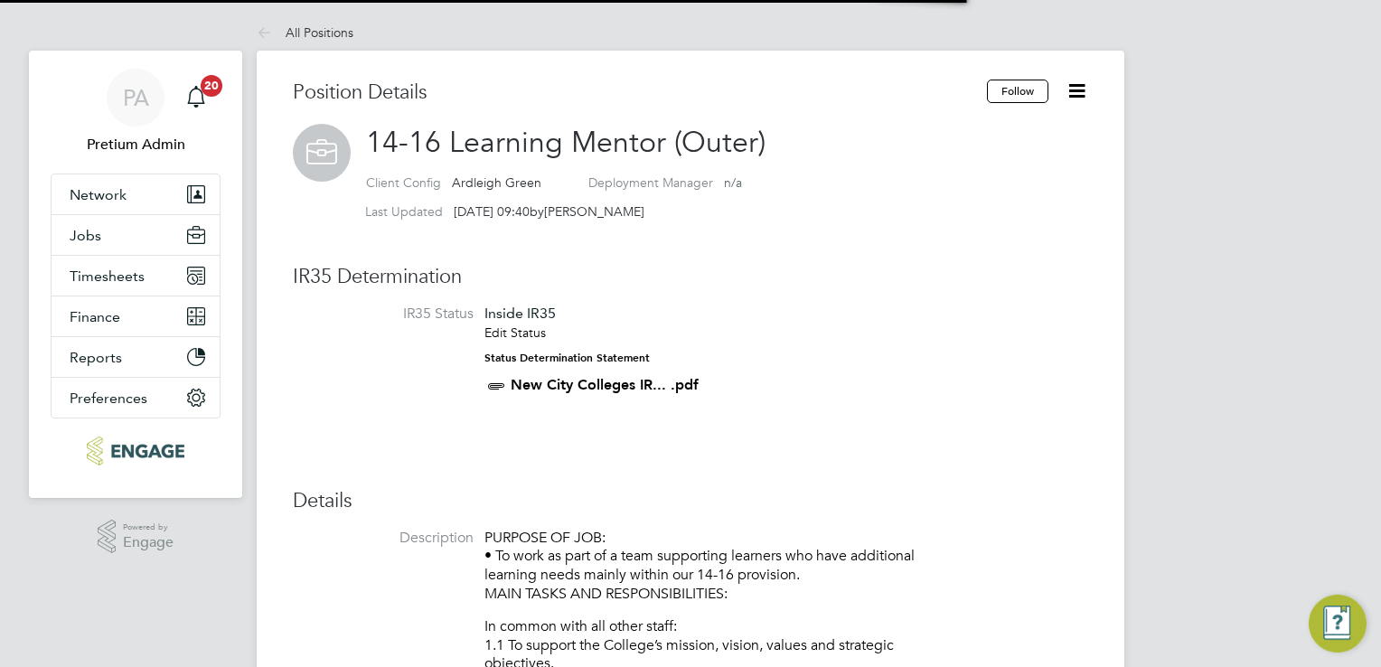
scroll to position [53, 121]
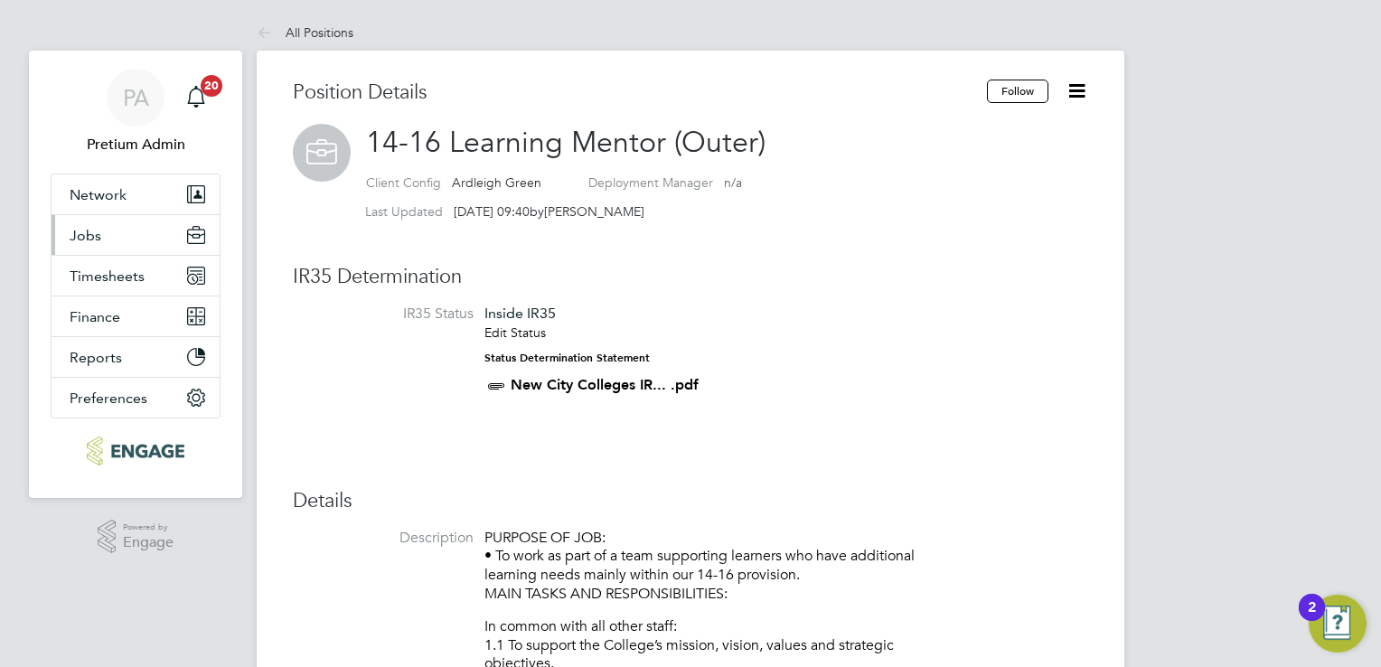
click at [102, 240] on button "Jobs" at bounding box center [136, 235] width 168 height 40
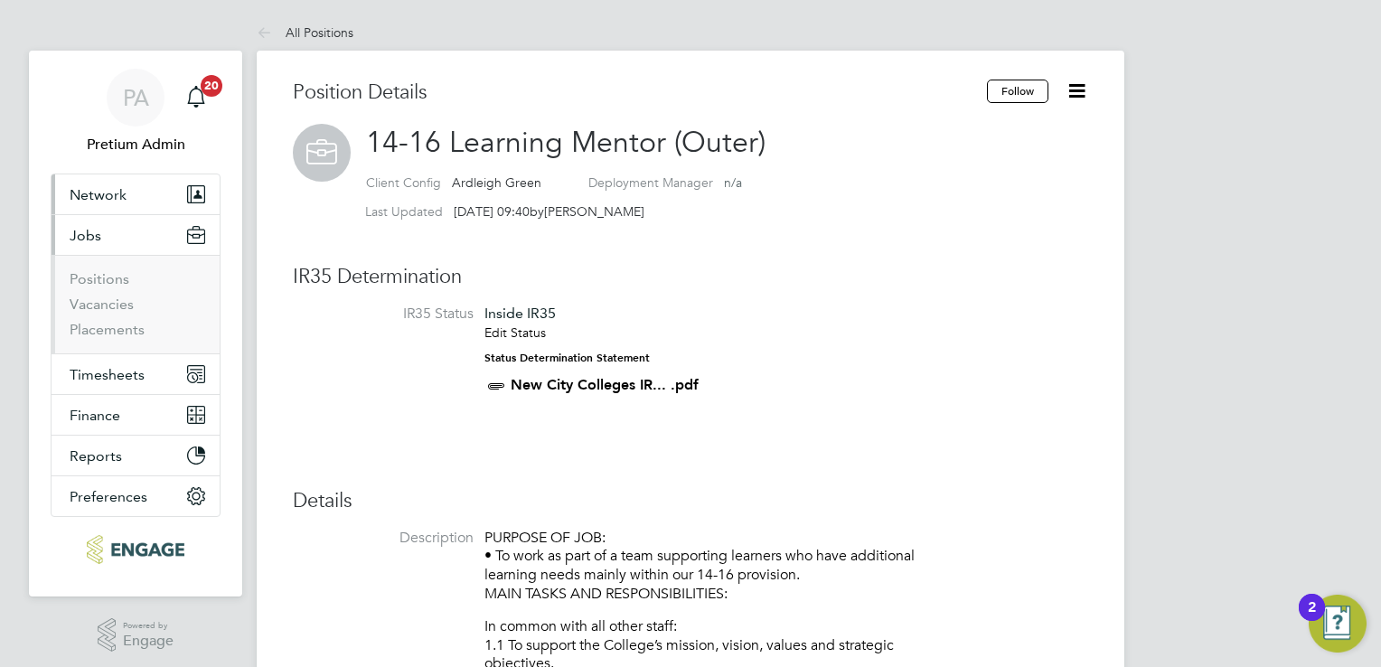
click at [106, 196] on span "Network" at bounding box center [98, 194] width 57 height 17
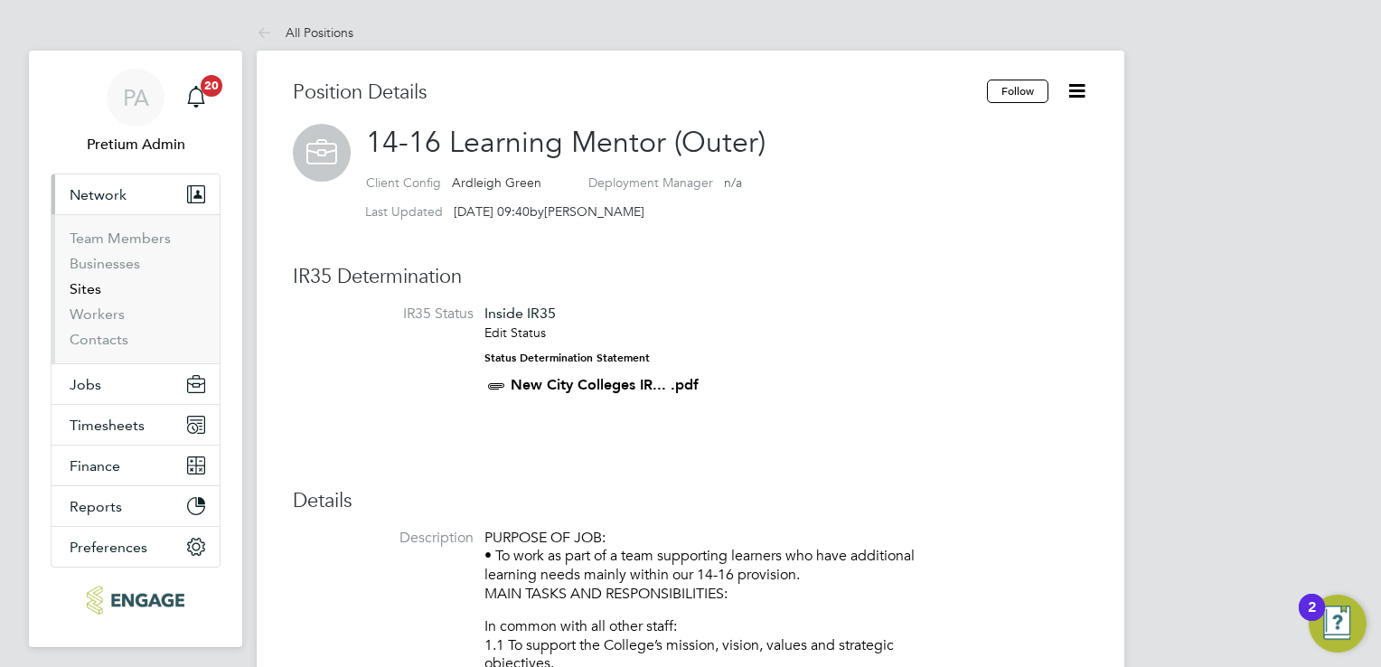
click at [78, 287] on link "Sites" at bounding box center [86, 288] width 32 height 17
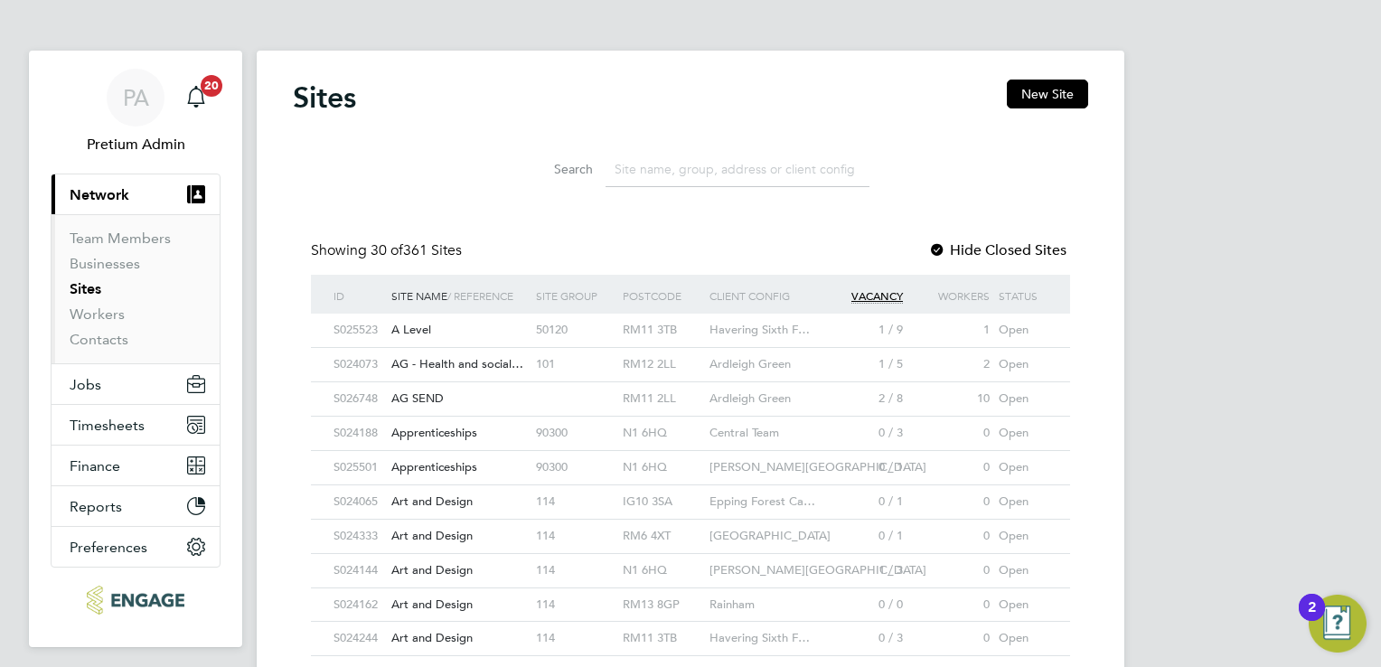
click at [614, 434] on div "90300" at bounding box center [574, 433] width 87 height 33
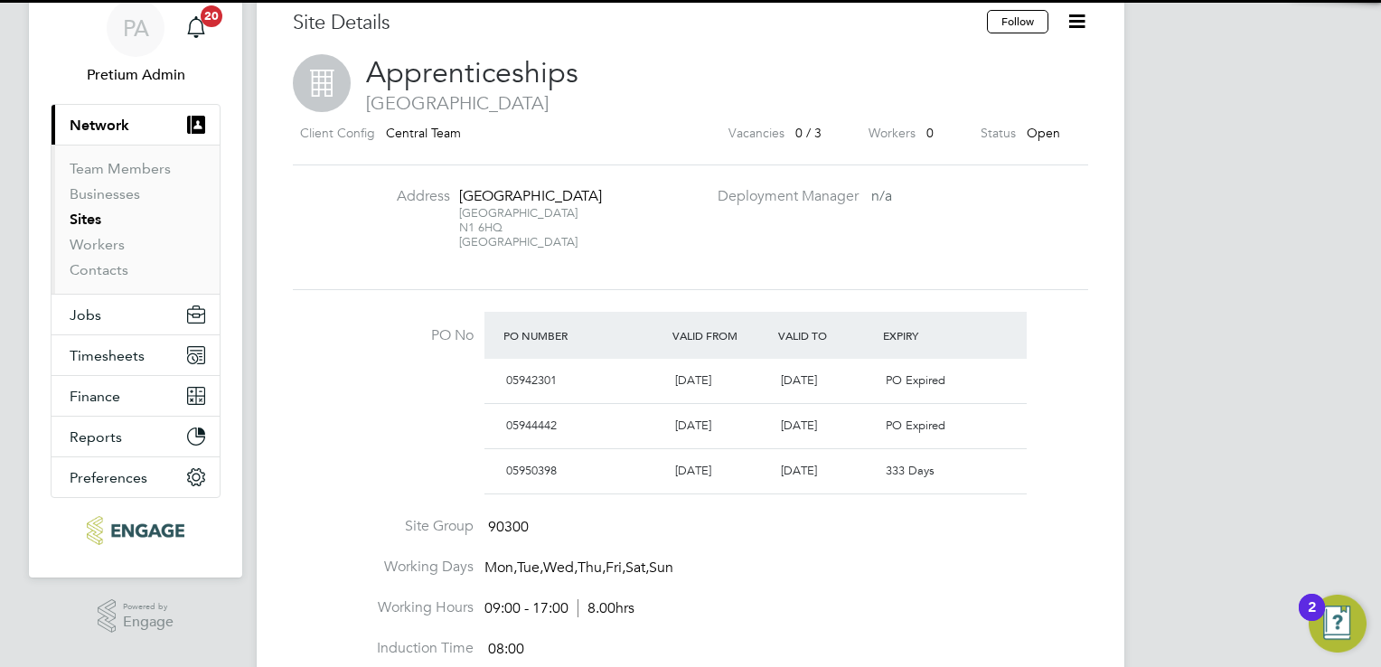
scroll to position [72, 0]
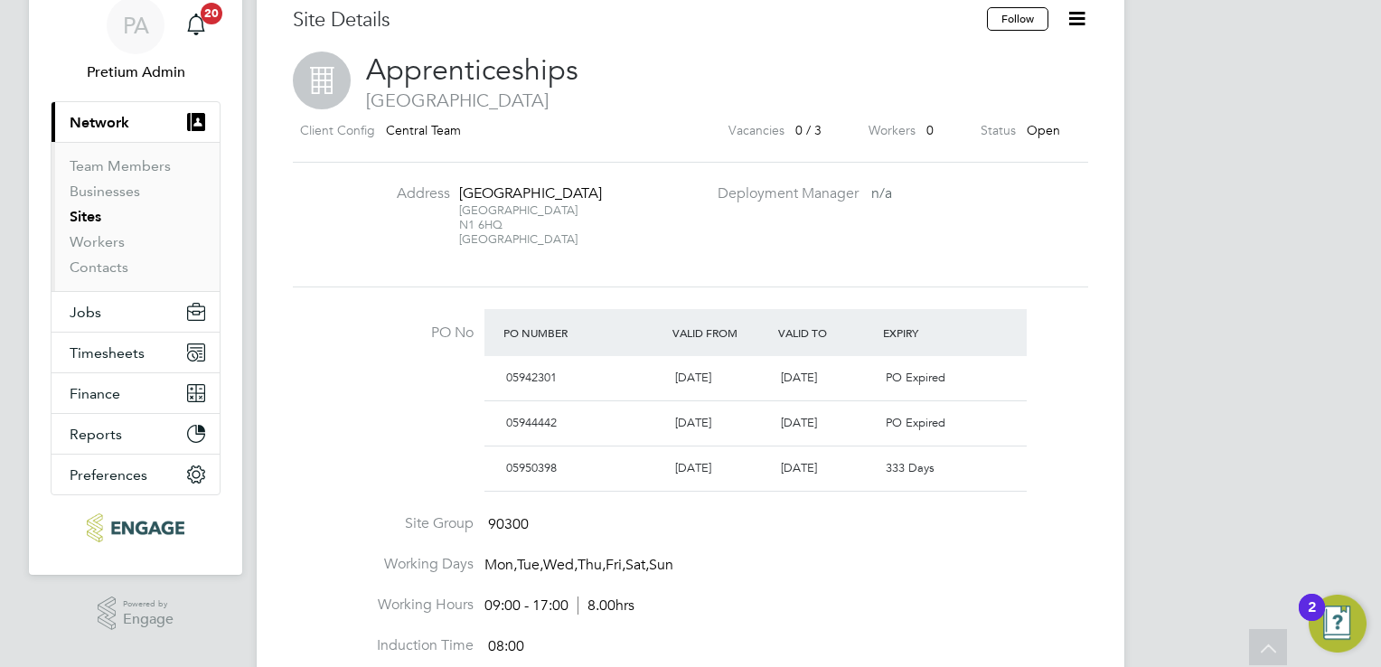
click at [535, 420] on span "05944442" at bounding box center [531, 422] width 51 height 15
copy div "05944442 26"
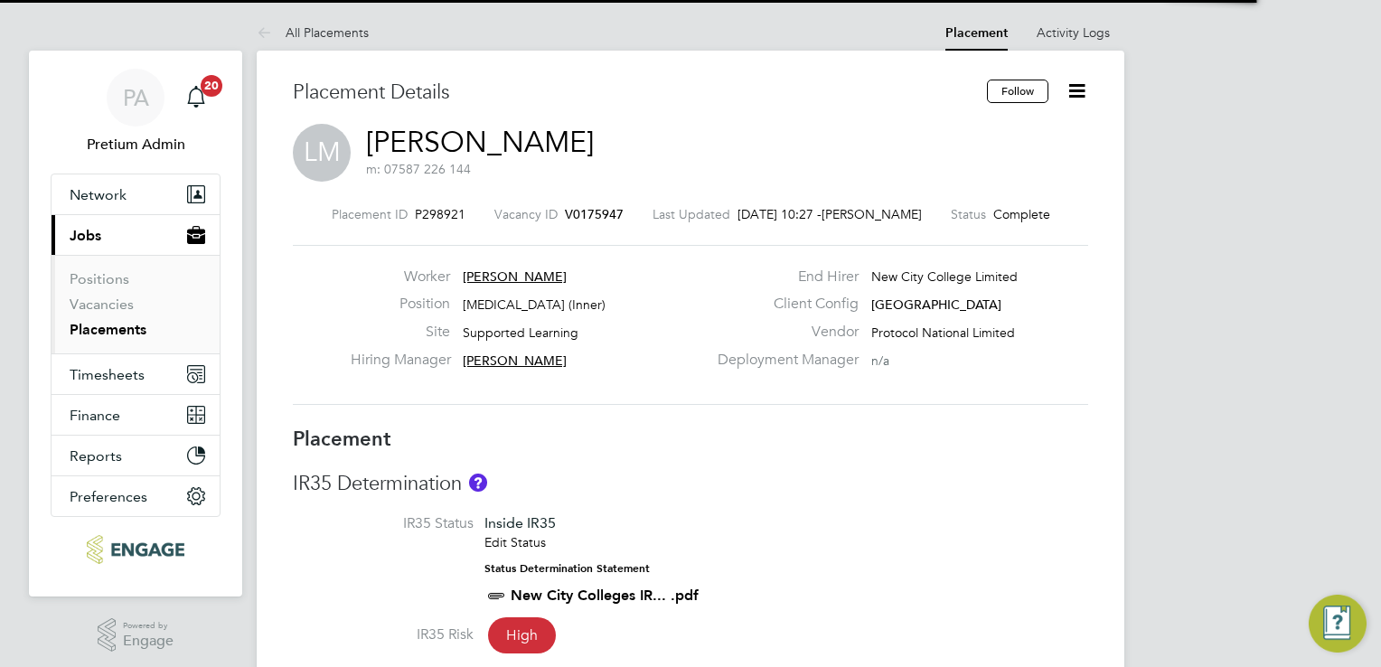
click at [1077, 97] on icon at bounding box center [1076, 91] width 23 height 23
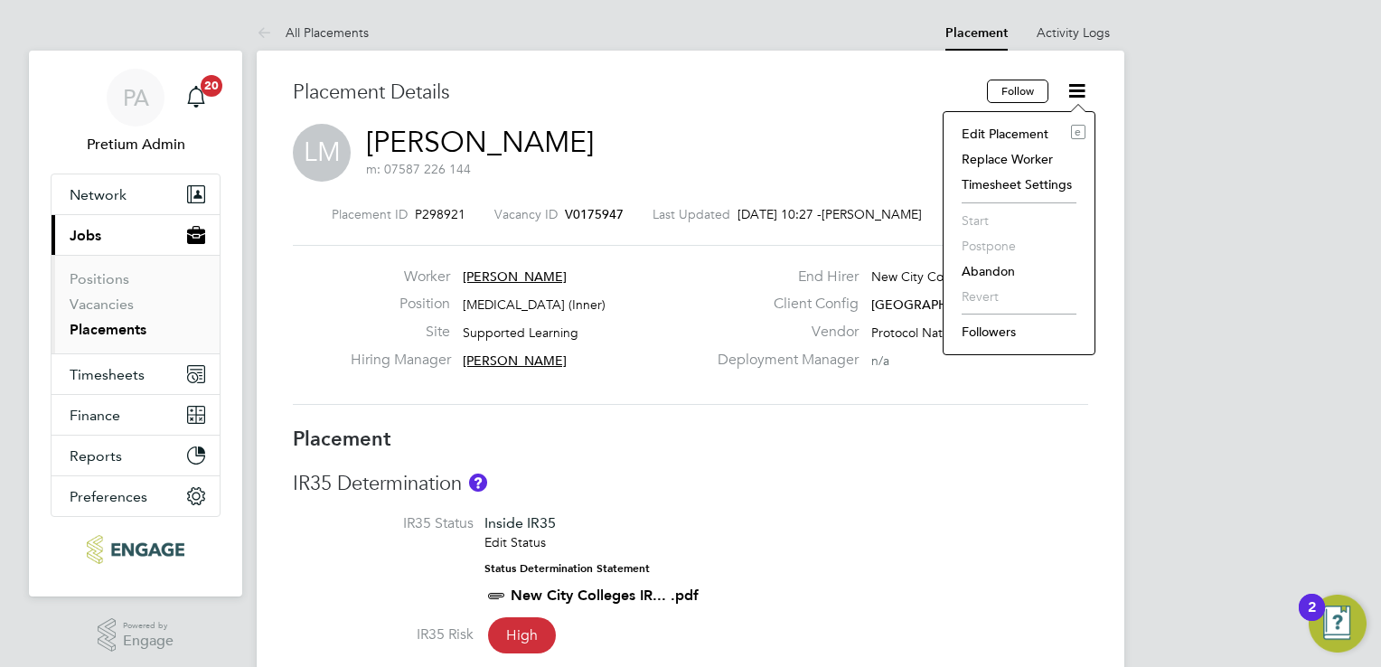
click at [977, 129] on li "Edit Placement e" at bounding box center [1018, 133] width 133 height 25
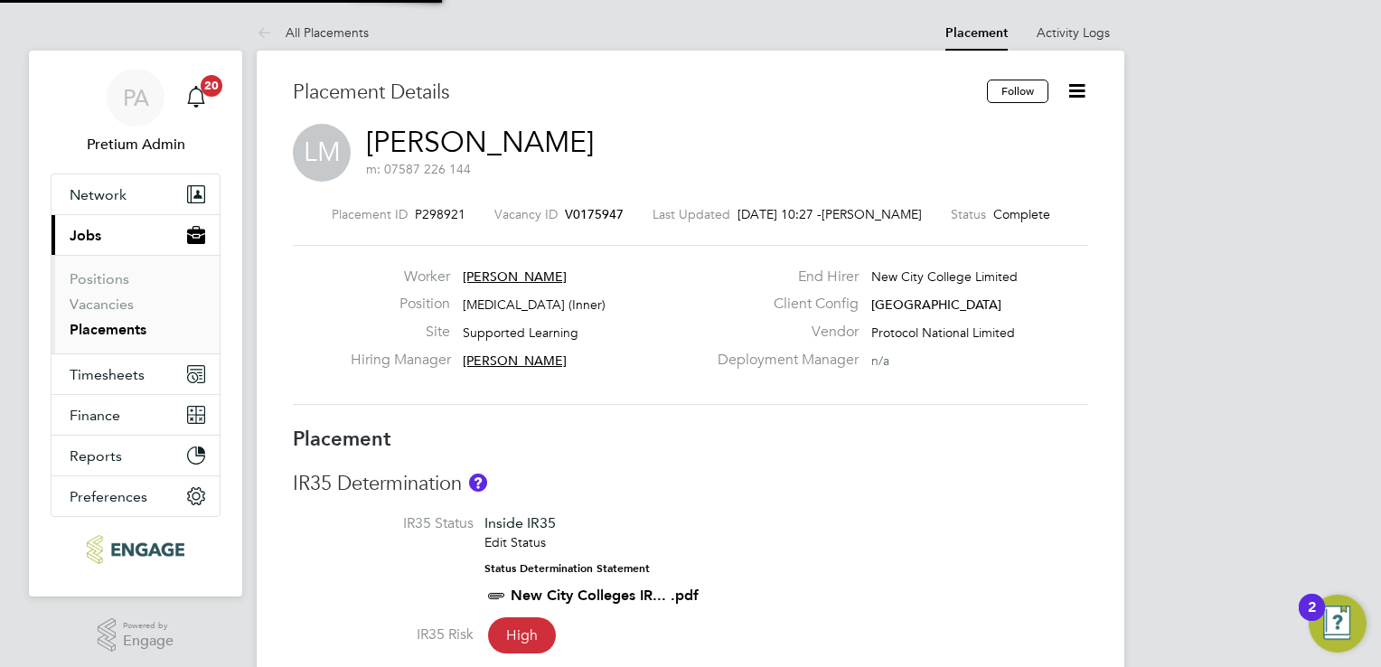
type input "[PERSON_NAME]"
type input "14 Jul 2025"
type input "09:00"
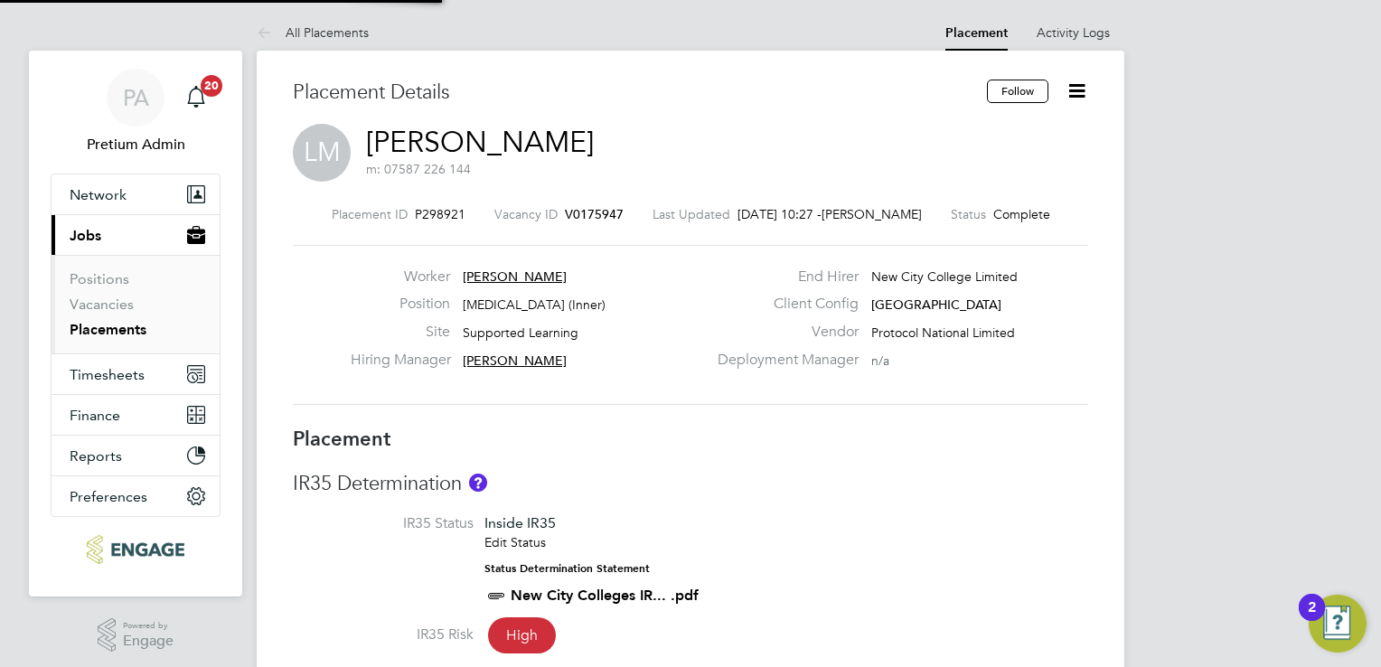
type input "17:00"
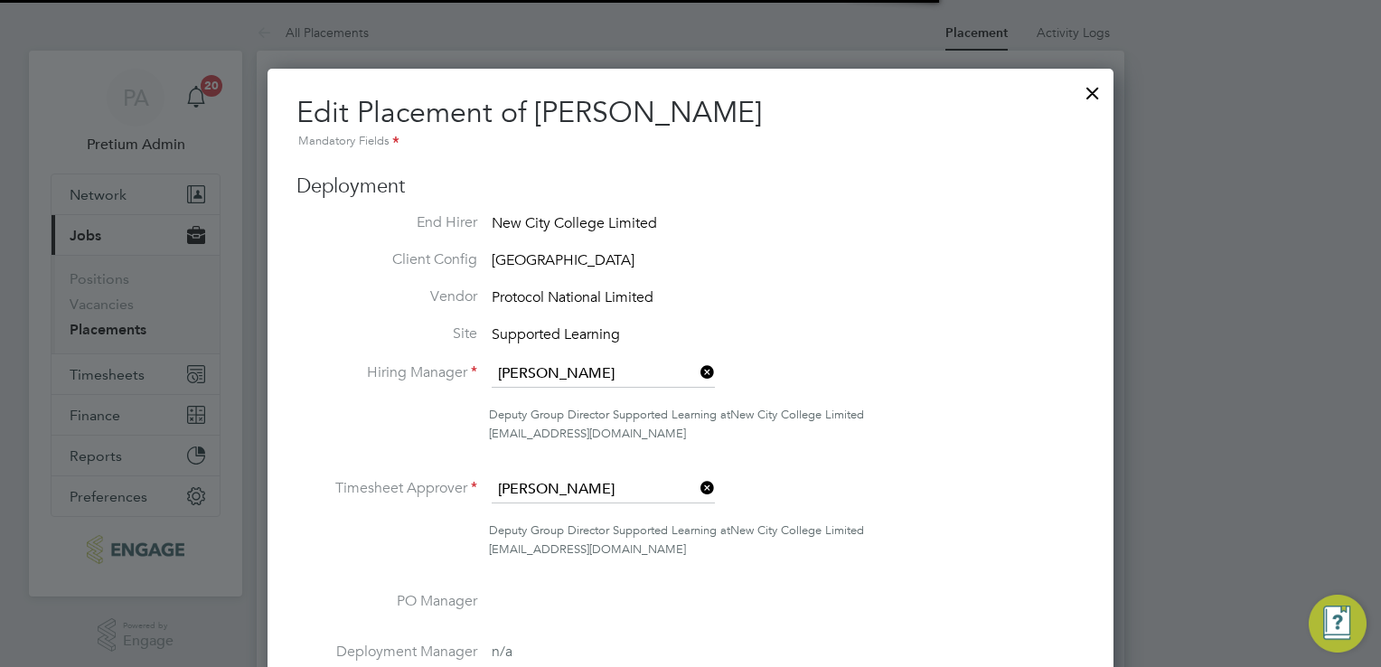
scroll to position [9, 9]
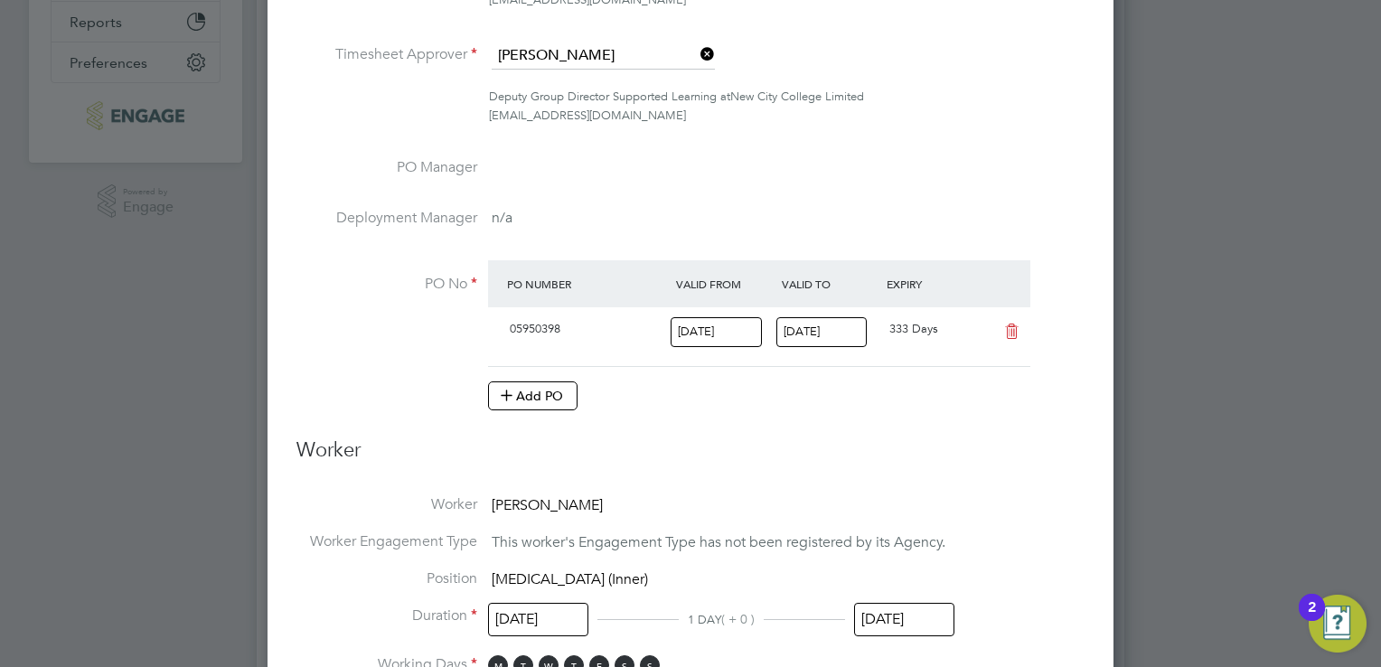
click at [1000, 330] on icon at bounding box center [1011, 331] width 23 height 14
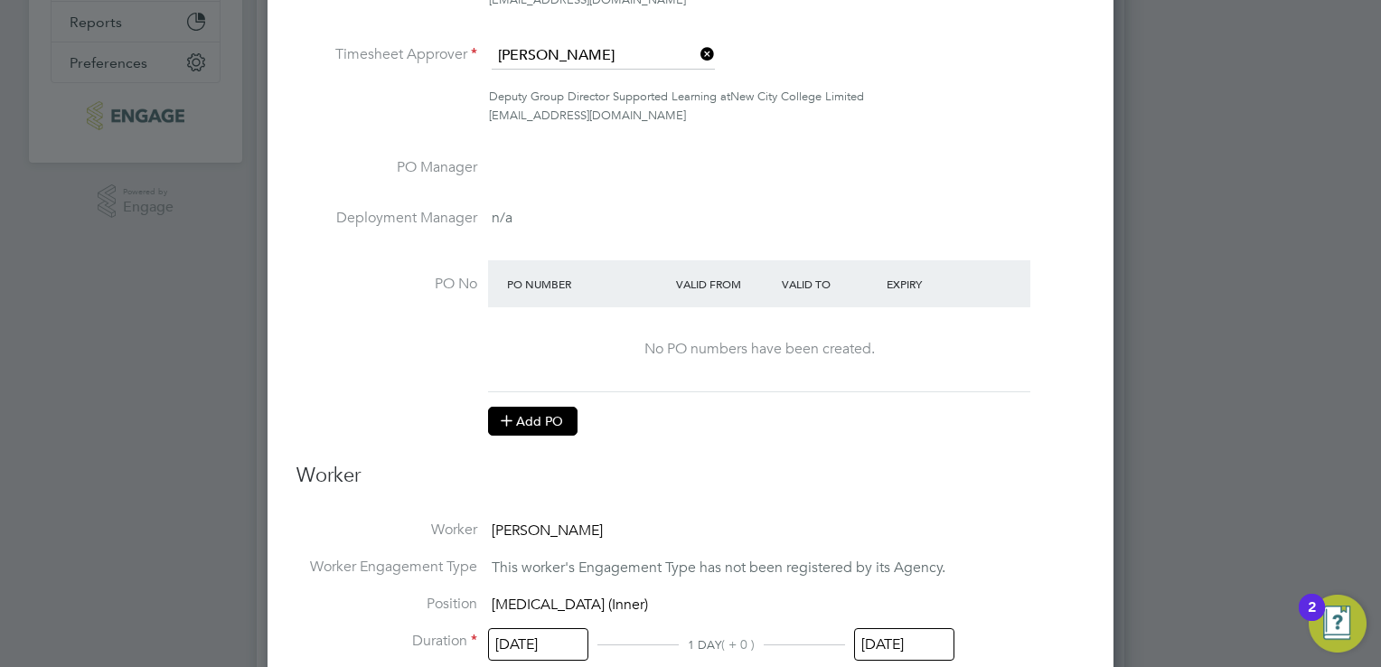
click at [538, 420] on button "Add PO" at bounding box center [532, 421] width 89 height 29
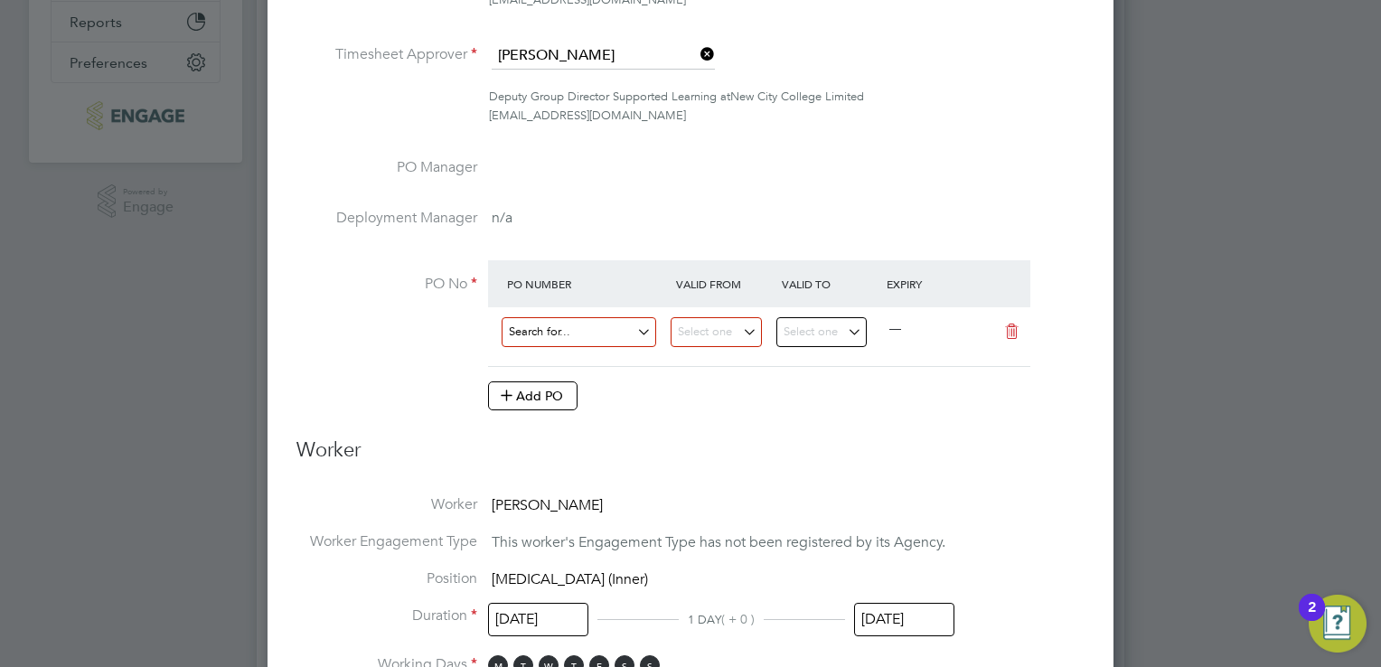
click at [576, 335] on input at bounding box center [579, 332] width 155 height 30
click at [586, 367] on li "05942301" at bounding box center [579, 357] width 155 height 24
type input "01 Jan 2024"
type input "25 Aug 2024"
click at [1008, 331] on icon at bounding box center [1011, 331] width 23 height 14
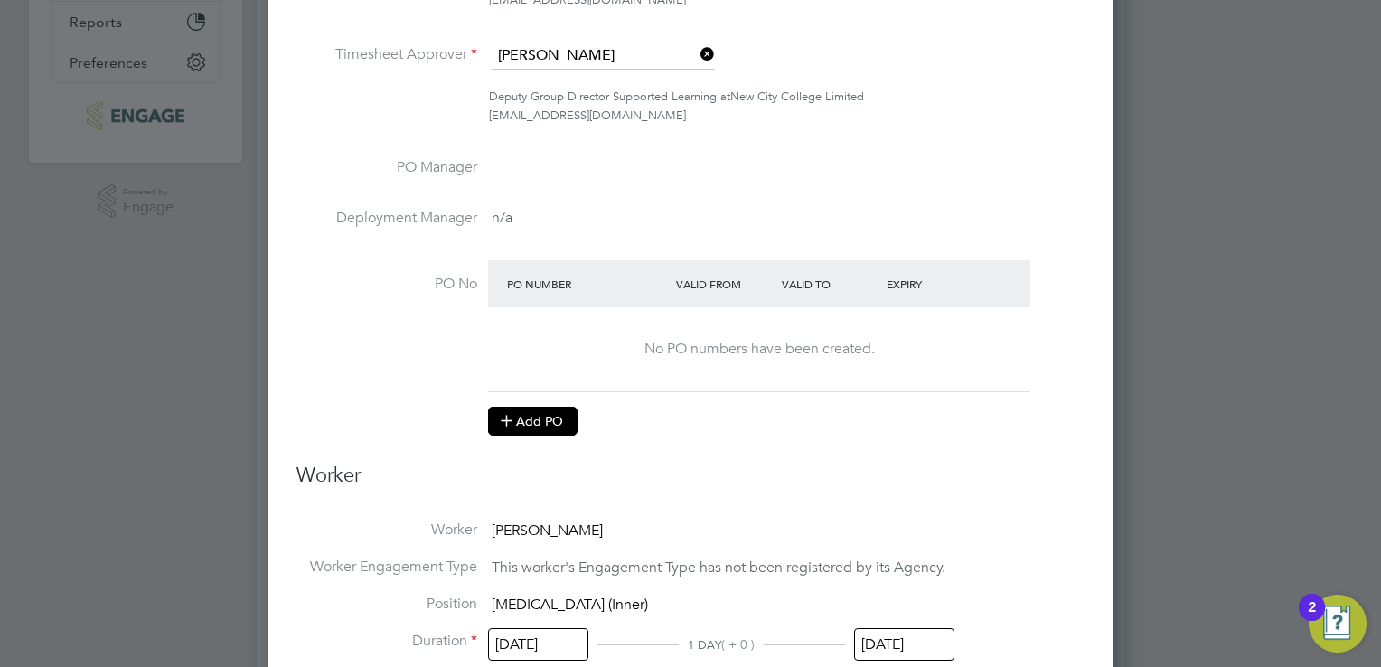
click at [513, 420] on icon at bounding box center [507, 420] width 14 height 14
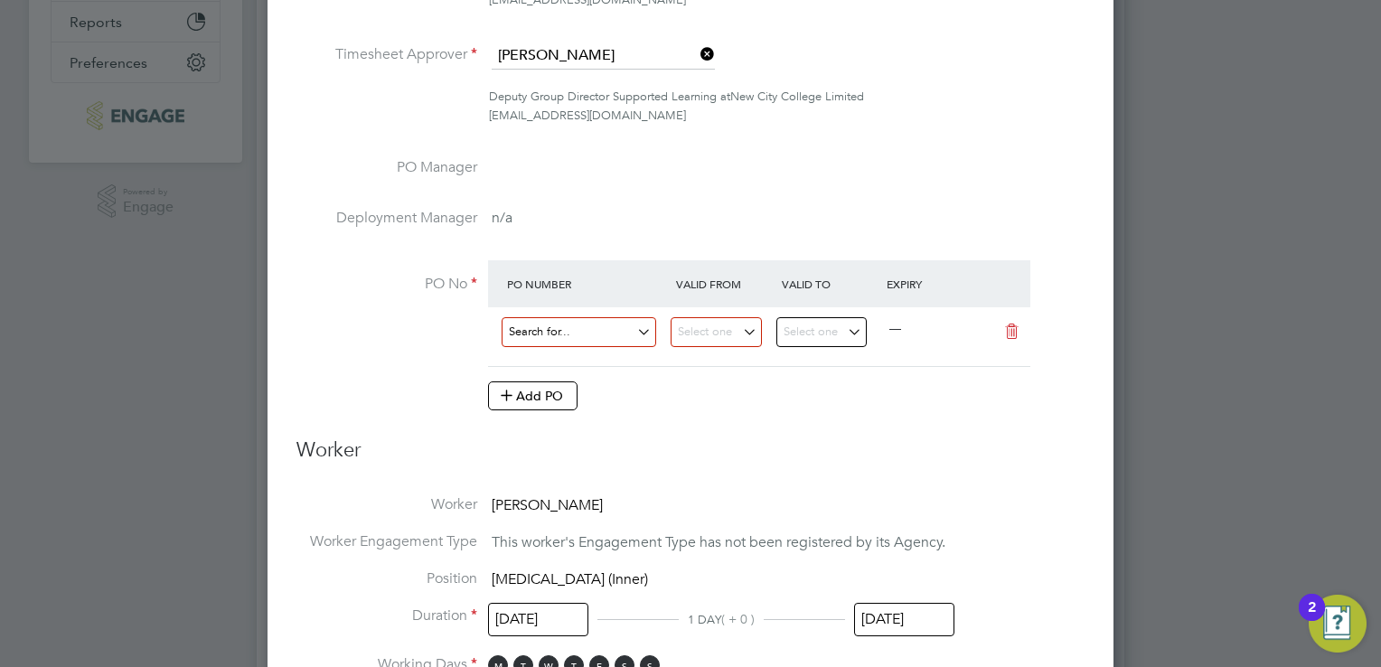
click at [582, 327] on input at bounding box center [579, 332] width 155 height 30
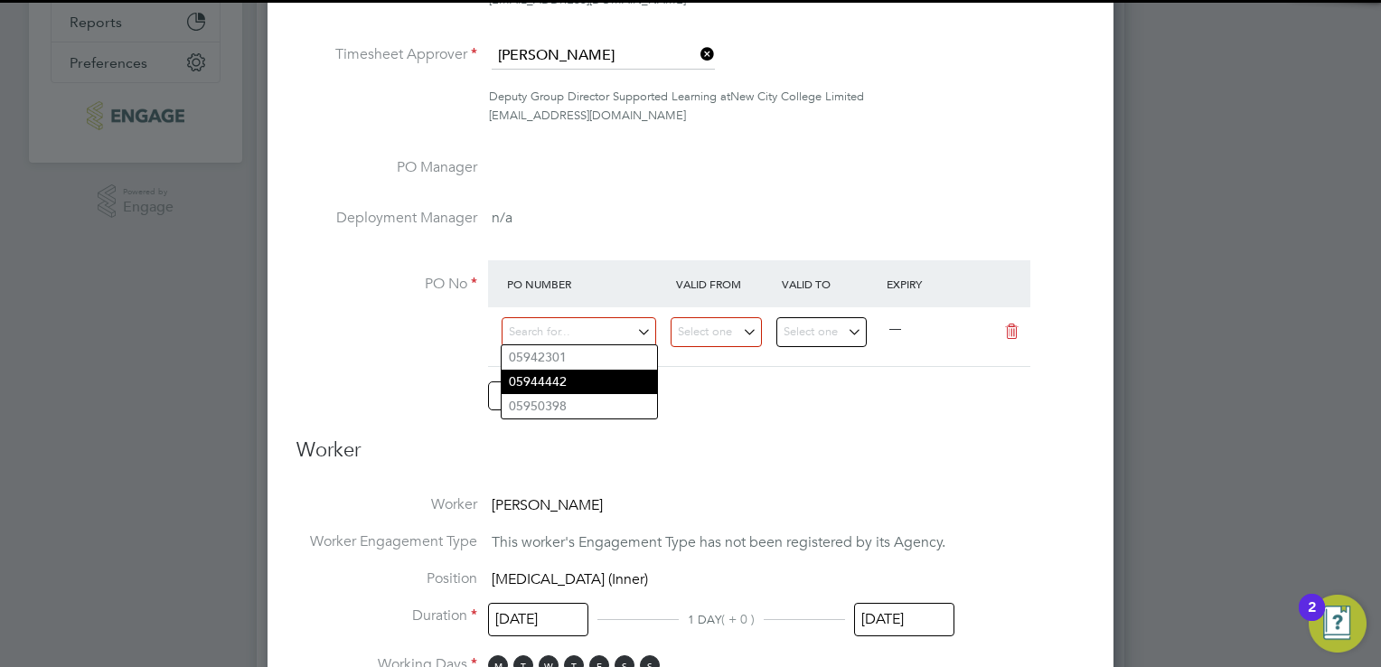
click at [581, 382] on li "05944442" at bounding box center [579, 382] width 155 height 24
type input "[DATE]"
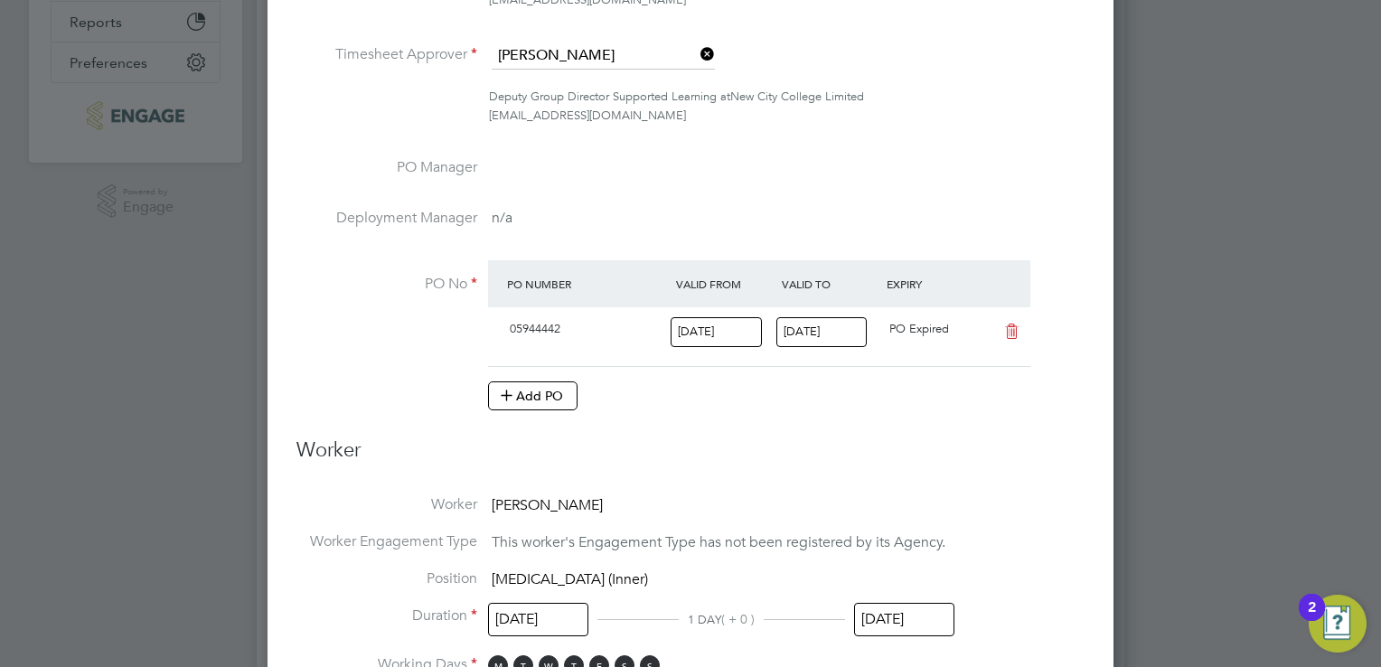
click at [790, 428] on ng-form "Deployment End Hirer New City College Limited Client Config Tower Hamlets Campu…" at bounding box center [690, 660] width 788 height 1840
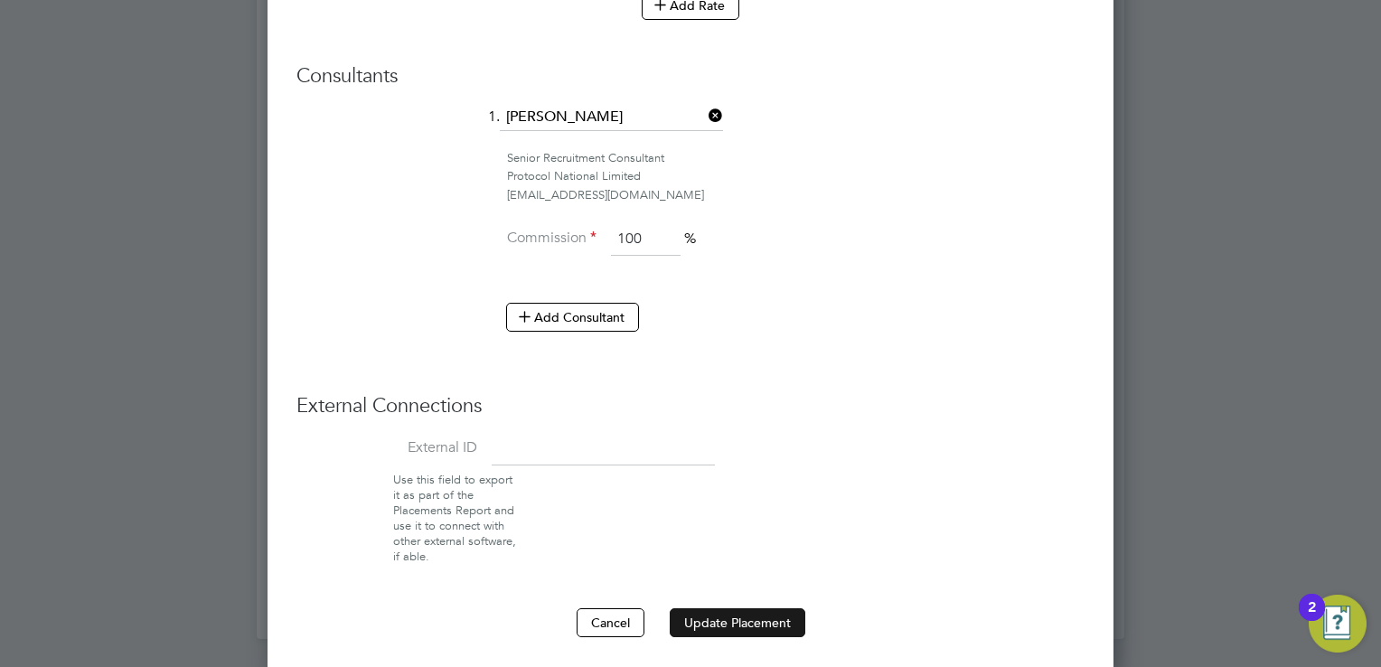
click at [733, 622] on button "Update Placement" at bounding box center [738, 622] width 136 height 29
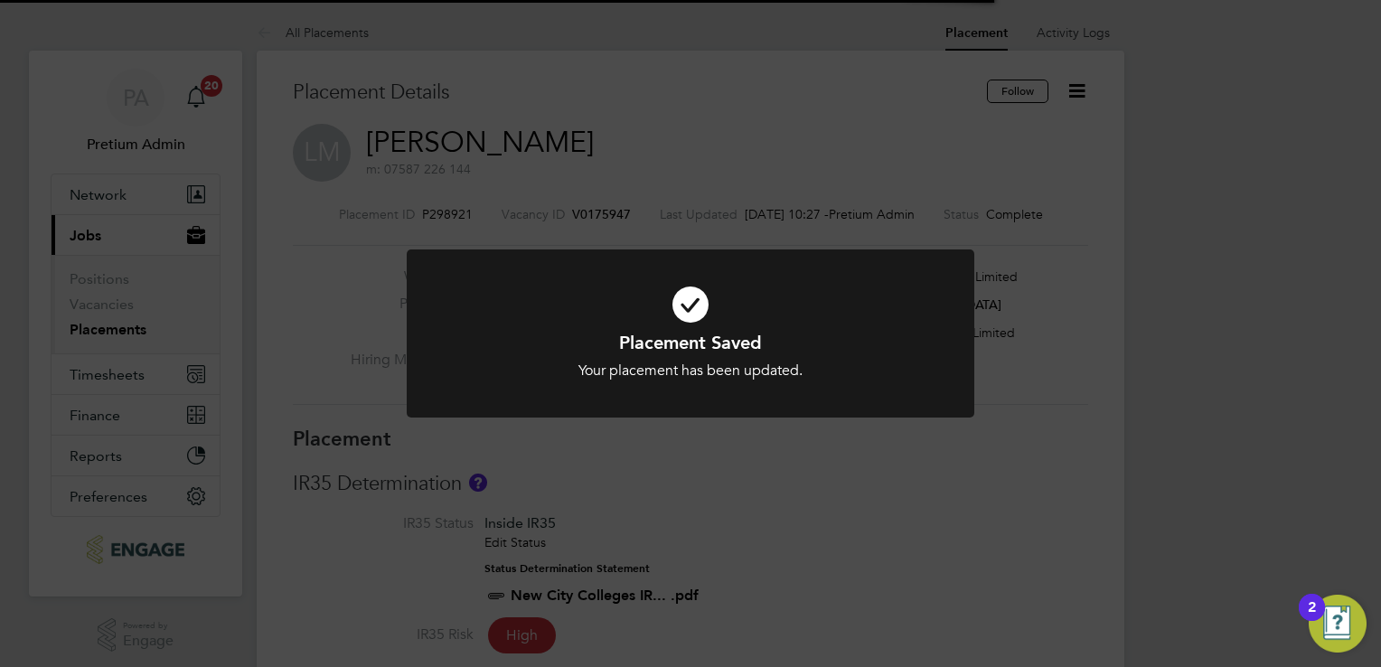
click at [814, 145] on div "Placement Saved Your placement has been updated. Cancel Okay" at bounding box center [690, 333] width 1381 height 667
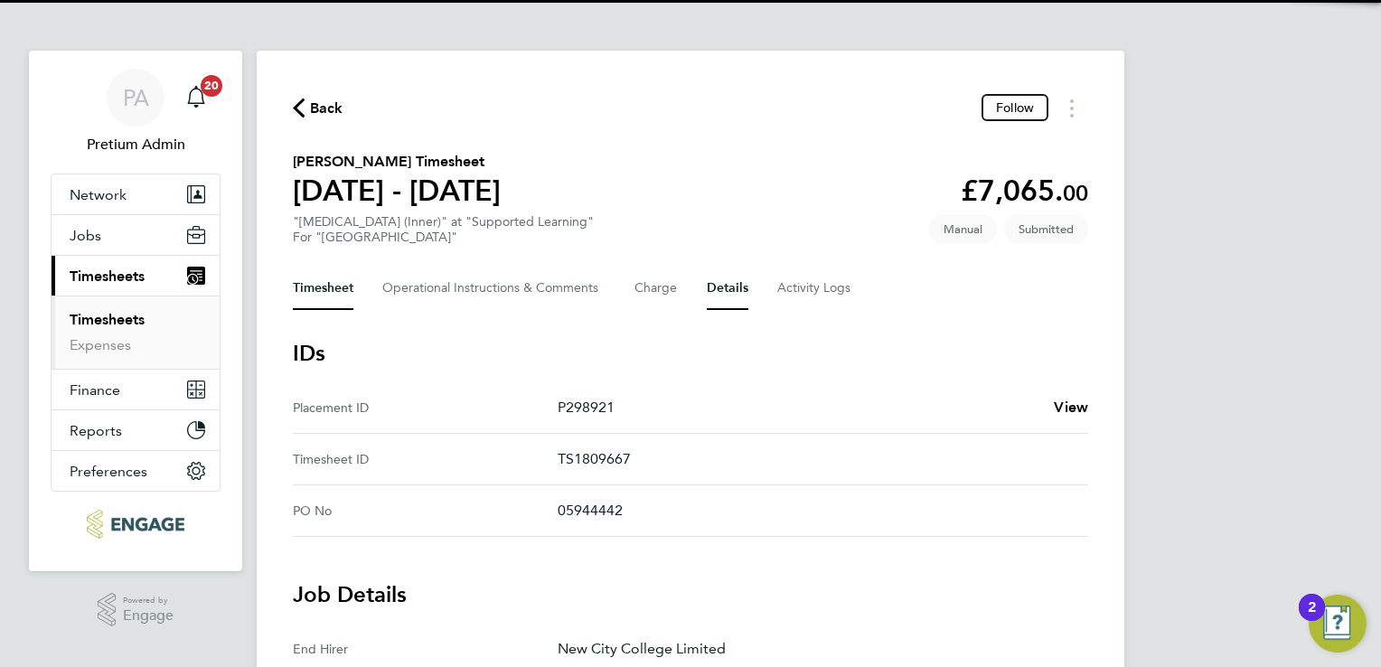
click at [318, 294] on button "Timesheet" at bounding box center [323, 288] width 61 height 43
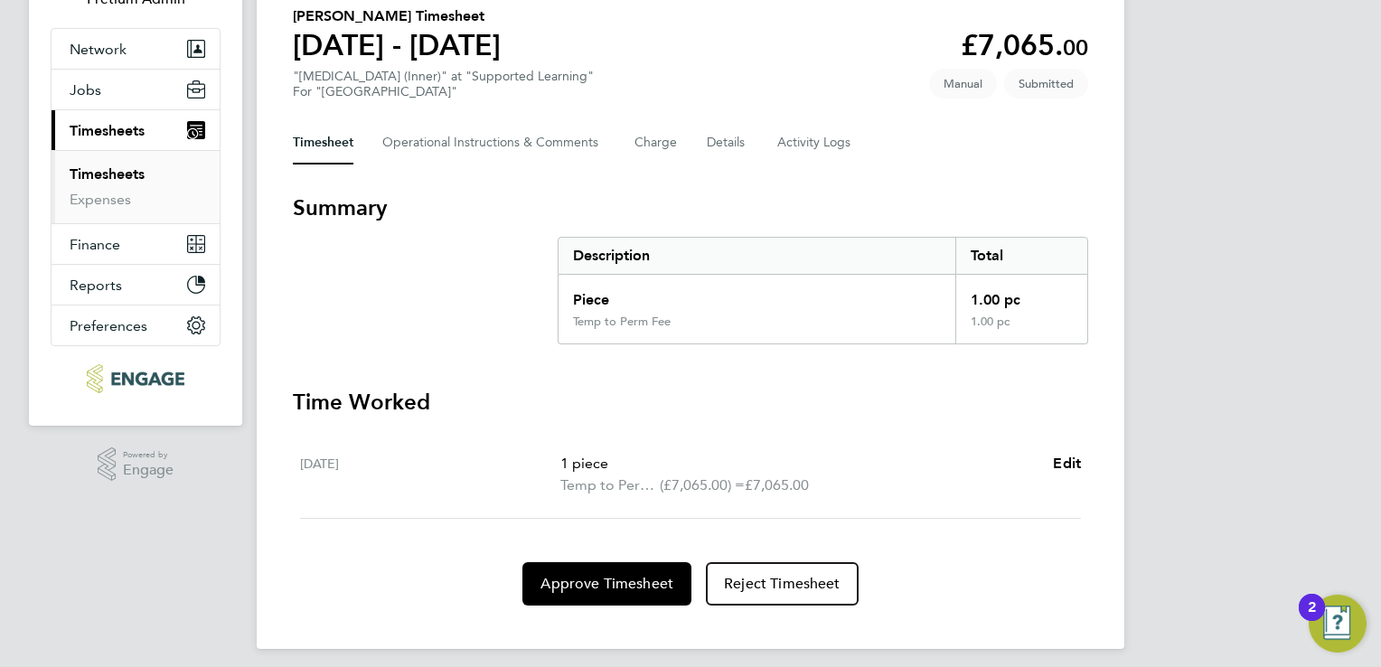
scroll to position [155, 0]
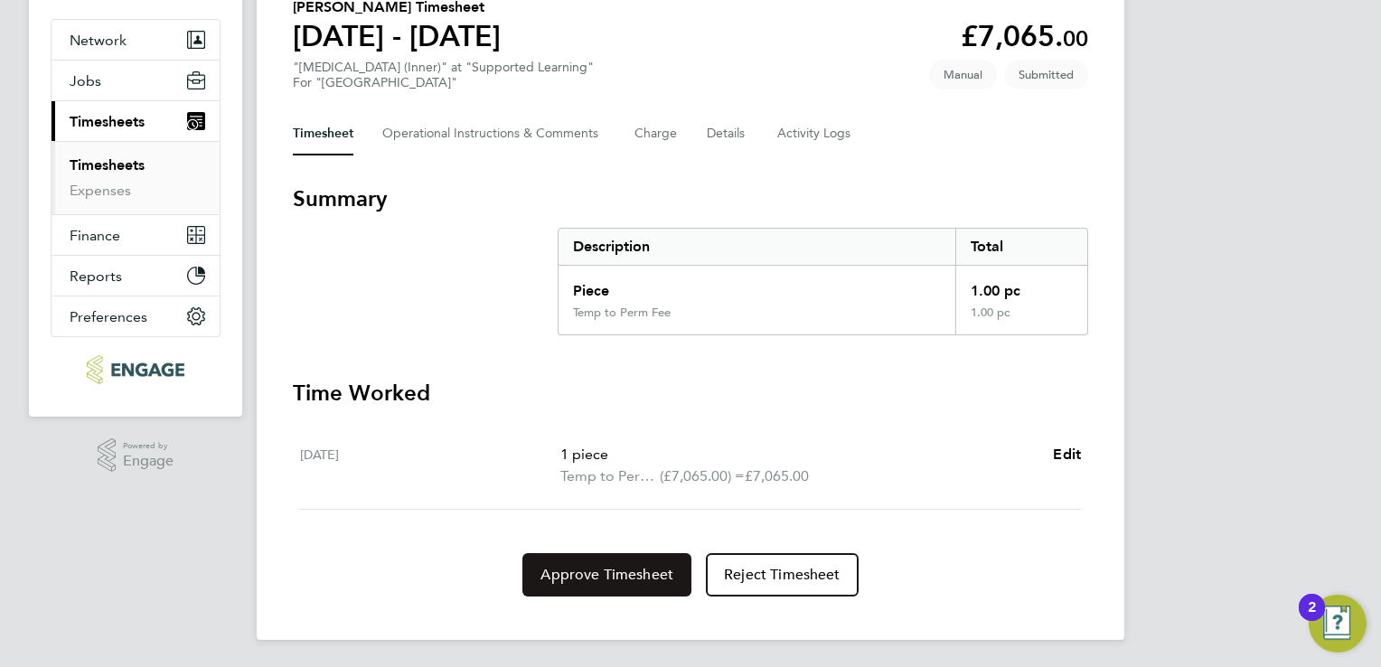
click at [586, 586] on button "Approve Timesheet" at bounding box center [606, 574] width 169 height 43
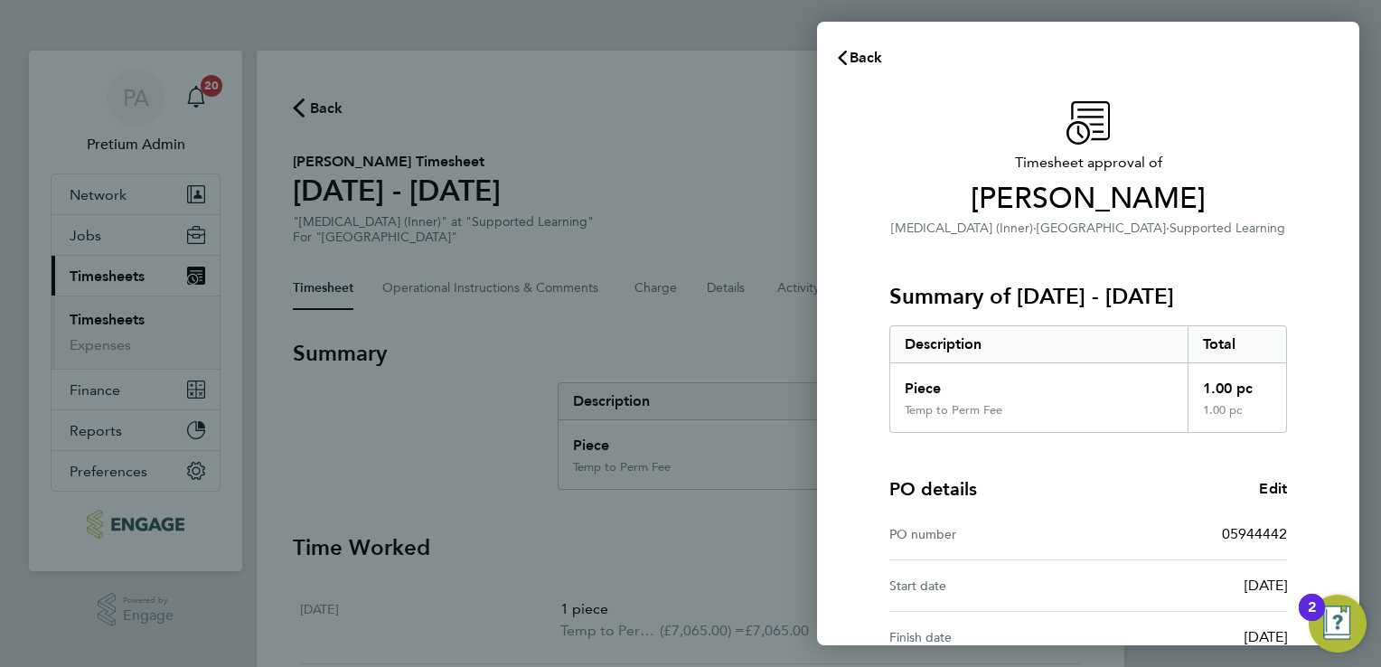
click at [1272, 282] on h3 "Summary of [DATE] - [DATE]" at bounding box center [1088, 296] width 398 height 29
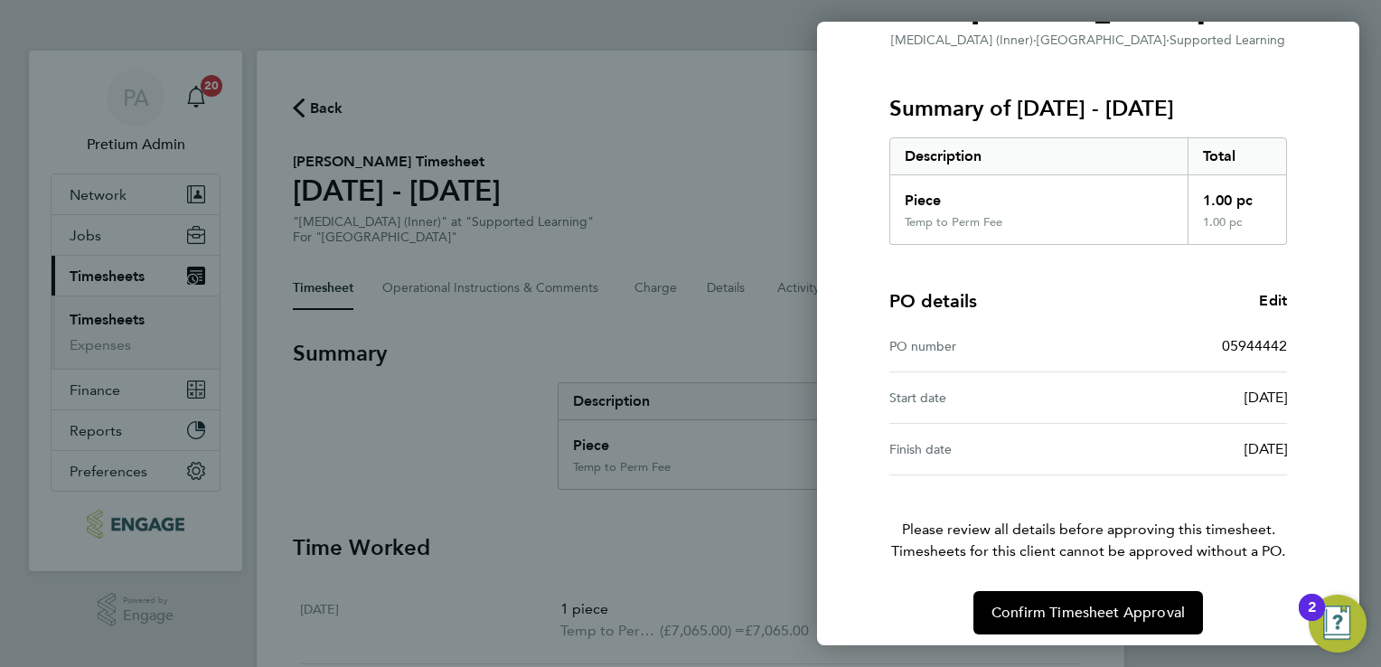
scroll to position [197, 0]
